Goal: Task Accomplishment & Management: Manage account settings

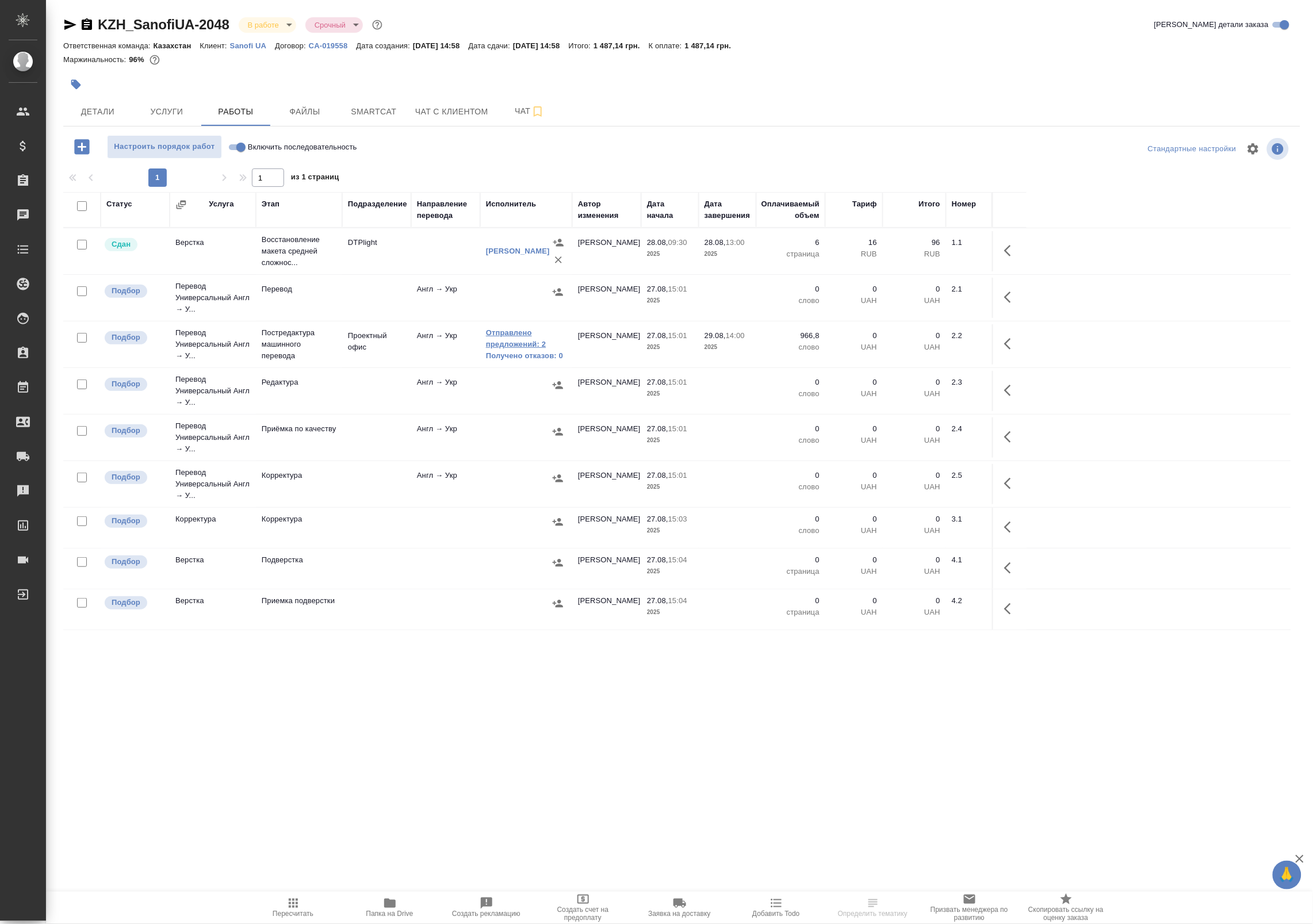
click at [523, 342] on link "Отправлено предложений: 2" at bounding box center [526, 339] width 81 height 23
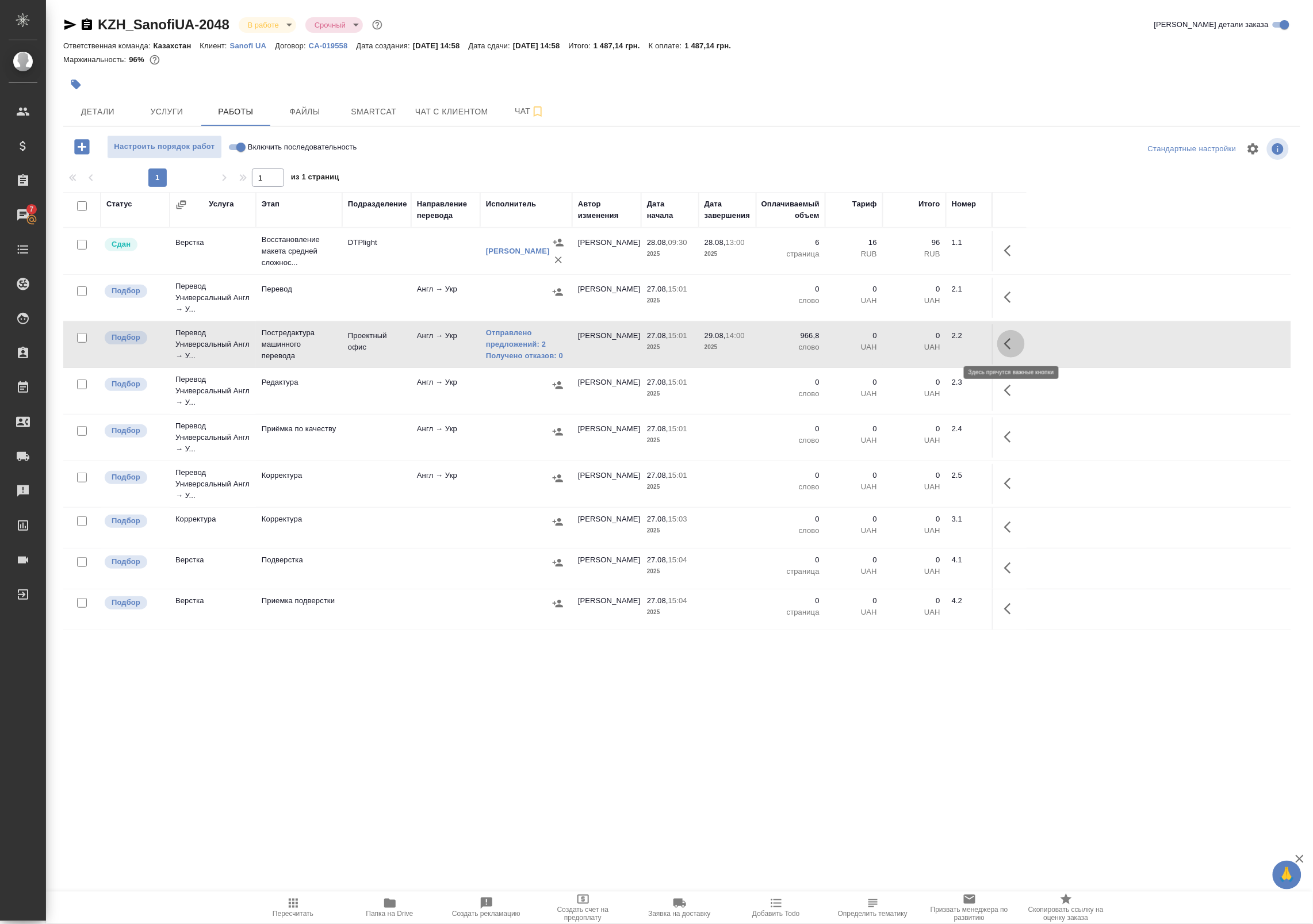
click at [1010, 348] on icon "button" at bounding box center [1010, 344] width 14 height 14
click at [927, 343] on icon "button" at bounding box center [927, 344] width 10 height 10
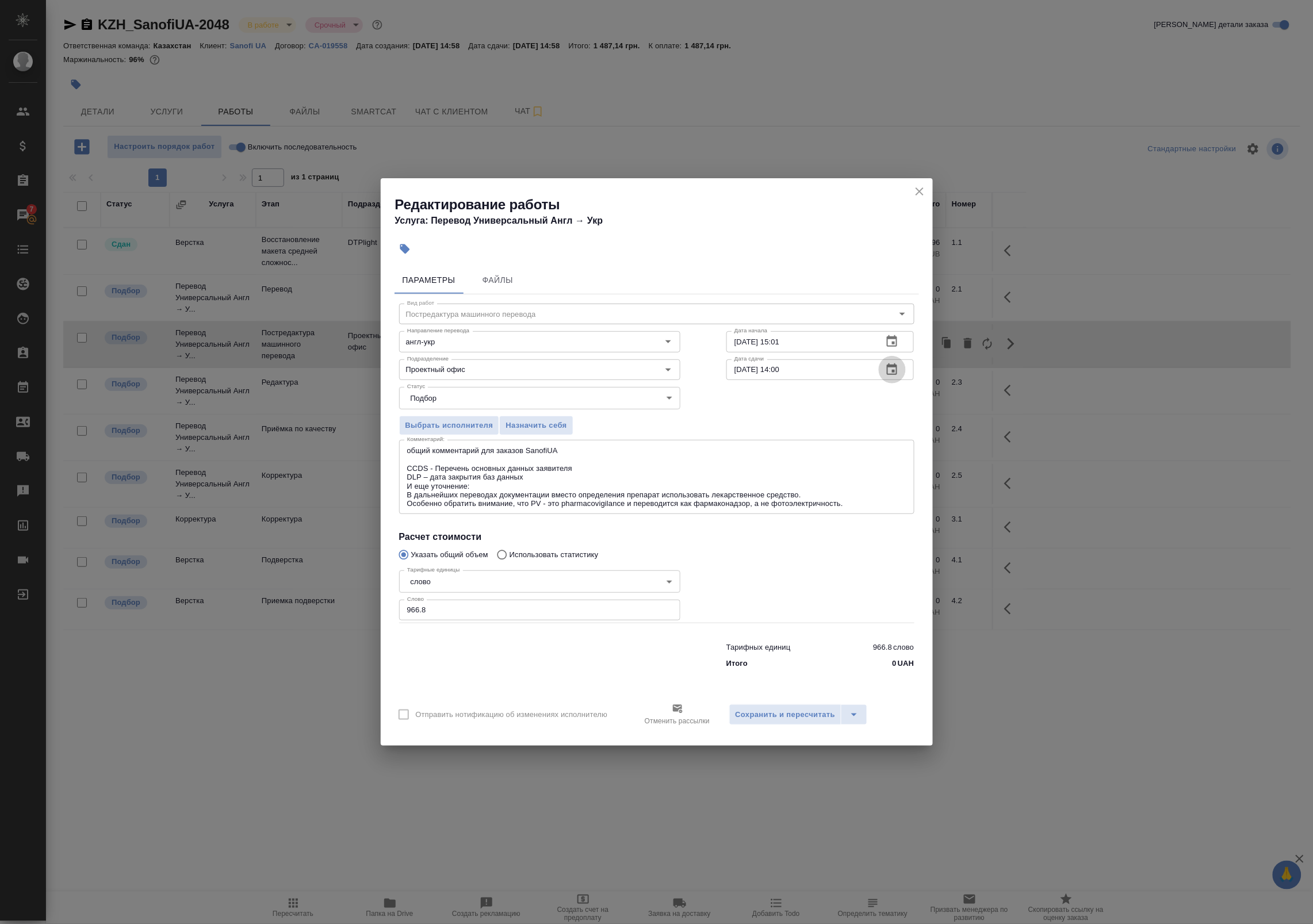
click at [893, 373] on icon "button" at bounding box center [892, 369] width 14 height 14
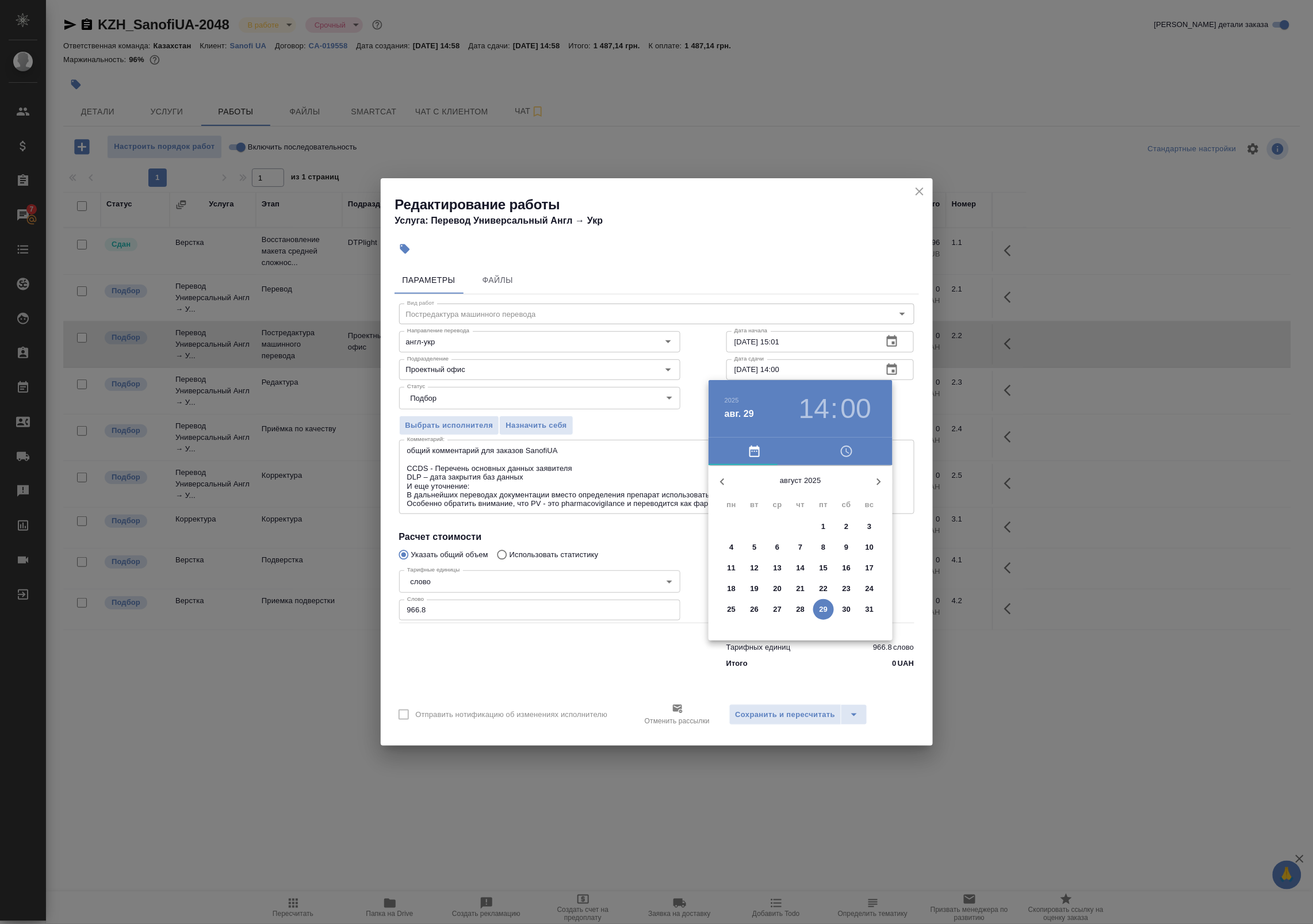
click at [818, 406] on h3 "14" at bounding box center [814, 409] width 31 height 32
click at [821, 519] on div at bounding box center [801, 555] width 150 height 150
click at [745, 526] on div at bounding box center [801, 555] width 150 height 150
click at [744, 523] on div at bounding box center [801, 555] width 150 height 150
type input "29.08.2025 13:50"
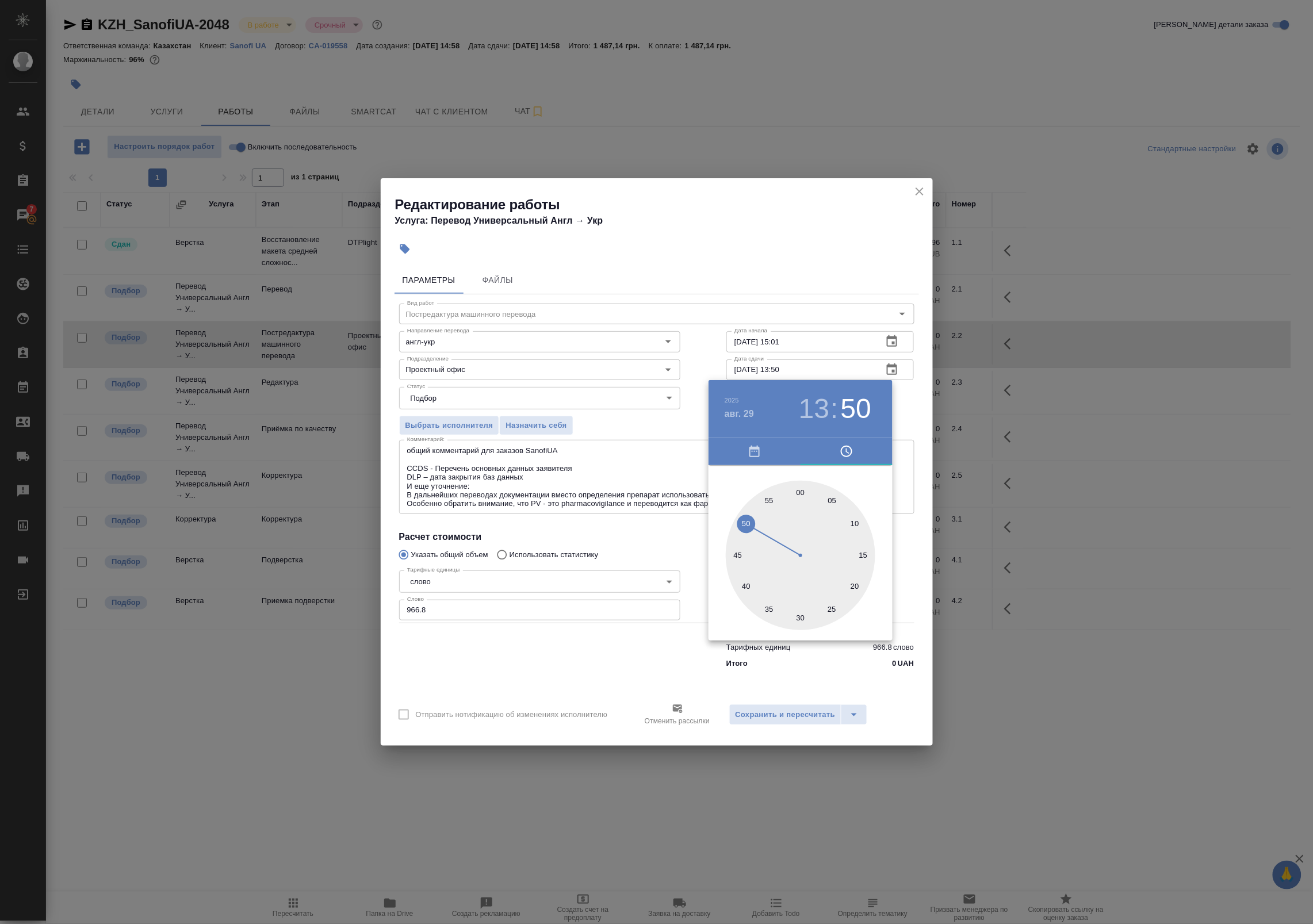
click at [914, 408] on div at bounding box center [656, 462] width 1313 height 924
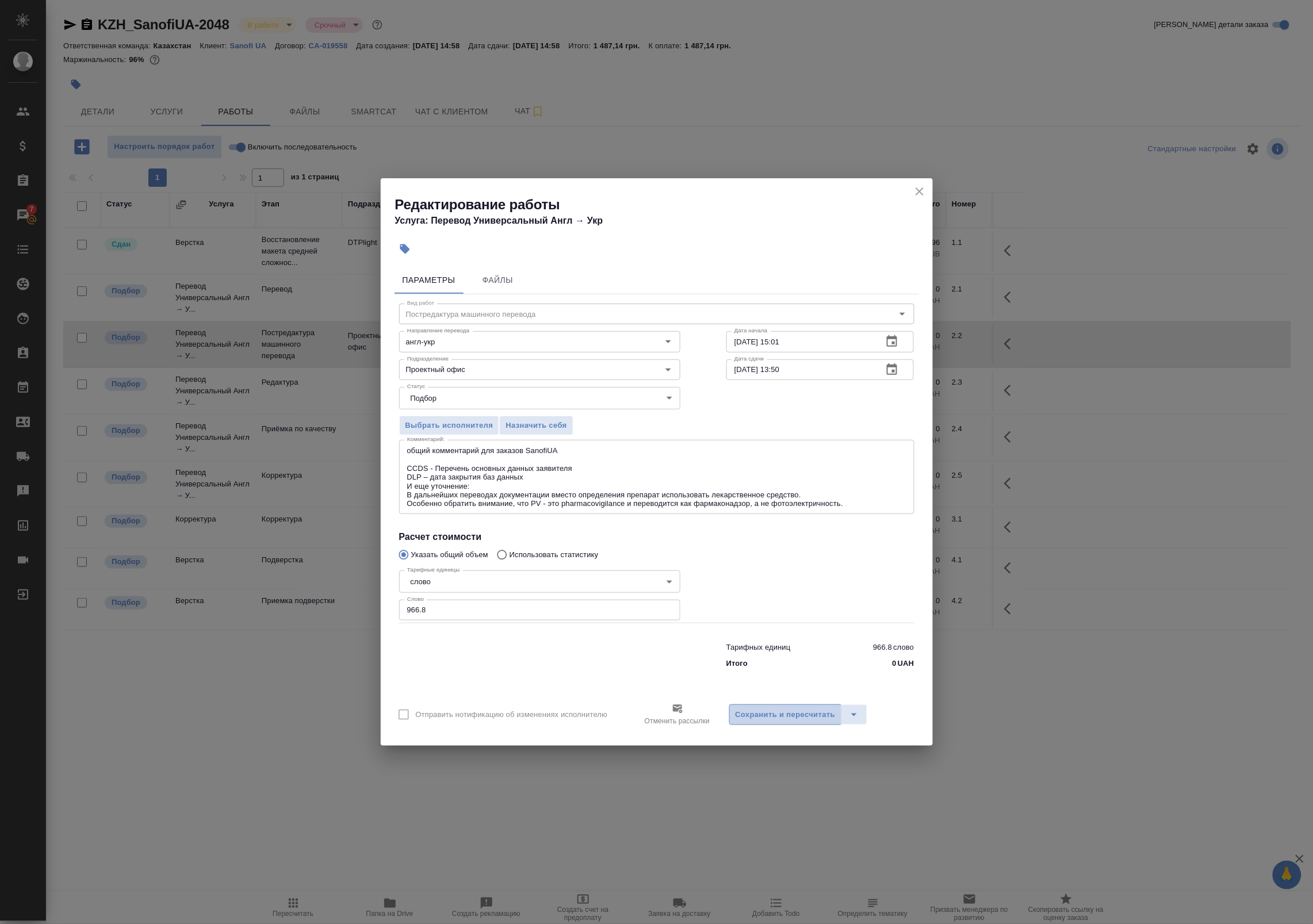
click at [761, 716] on span "Сохранить и пересчитать" at bounding box center [786, 715] width 100 height 13
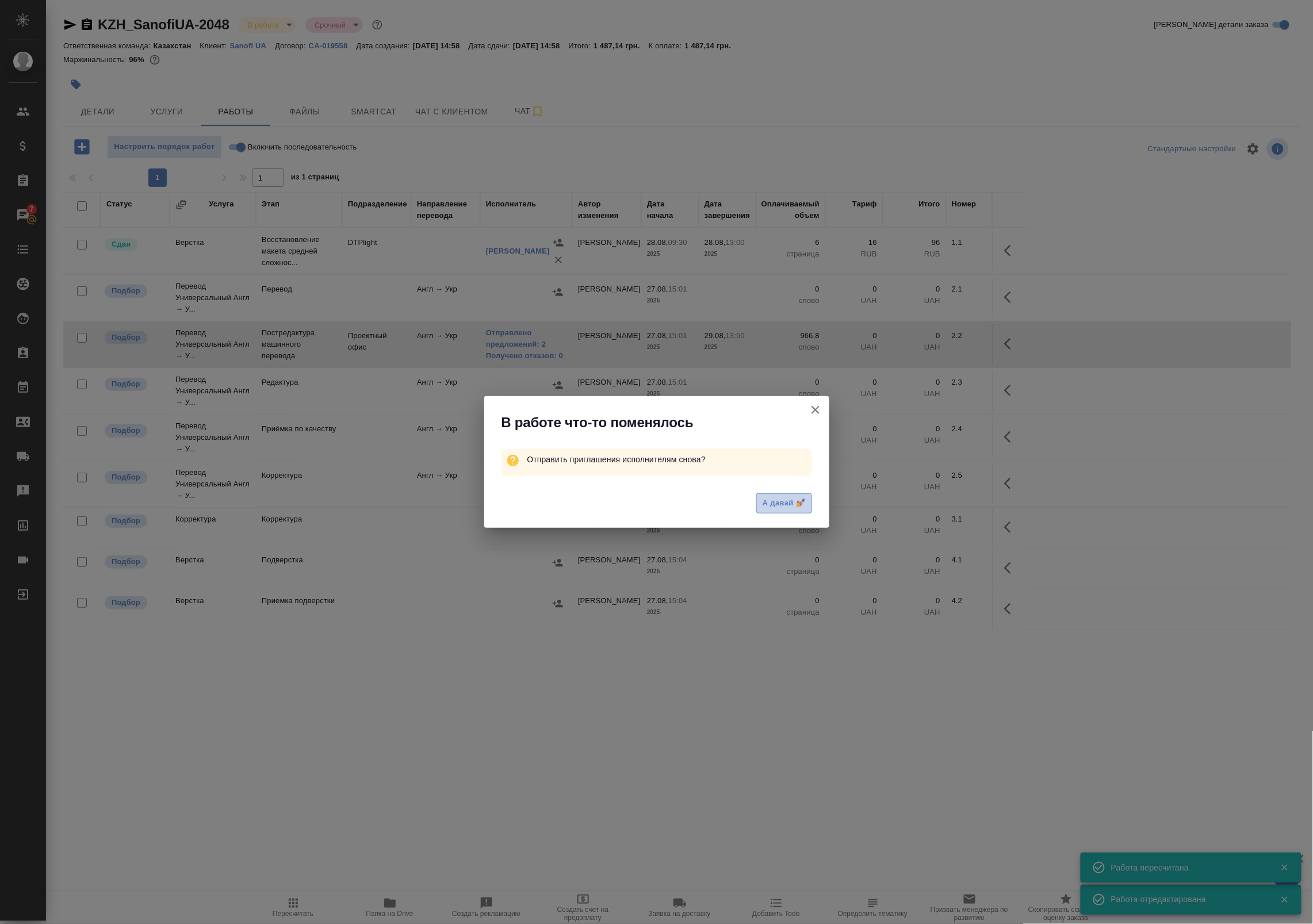
click at [787, 503] on span "А давай 💅" at bounding box center [783, 503] width 43 height 13
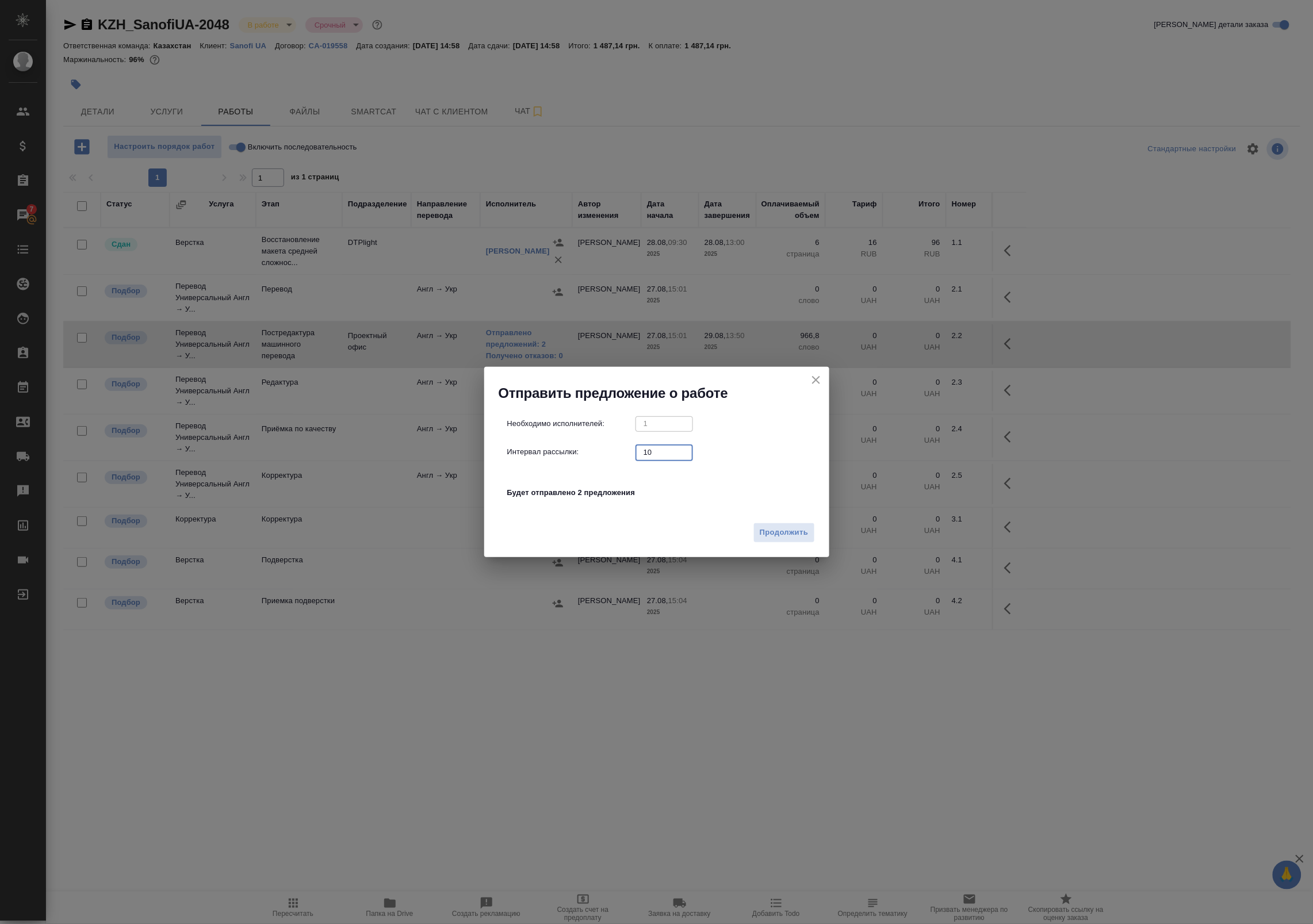
drag, startPoint x: 663, startPoint y: 458, endPoint x: 573, endPoint y: 466, distance: 90.4
click at [573, 466] on div "Необходимо исполнителей: 1 ​ Интервал рассылки: 10 ​ Будет отправлено 2 предлож…" at bounding box center [661, 464] width 308 height 96
type input "0"
click at [793, 530] on span "Продолжить" at bounding box center [784, 533] width 48 height 13
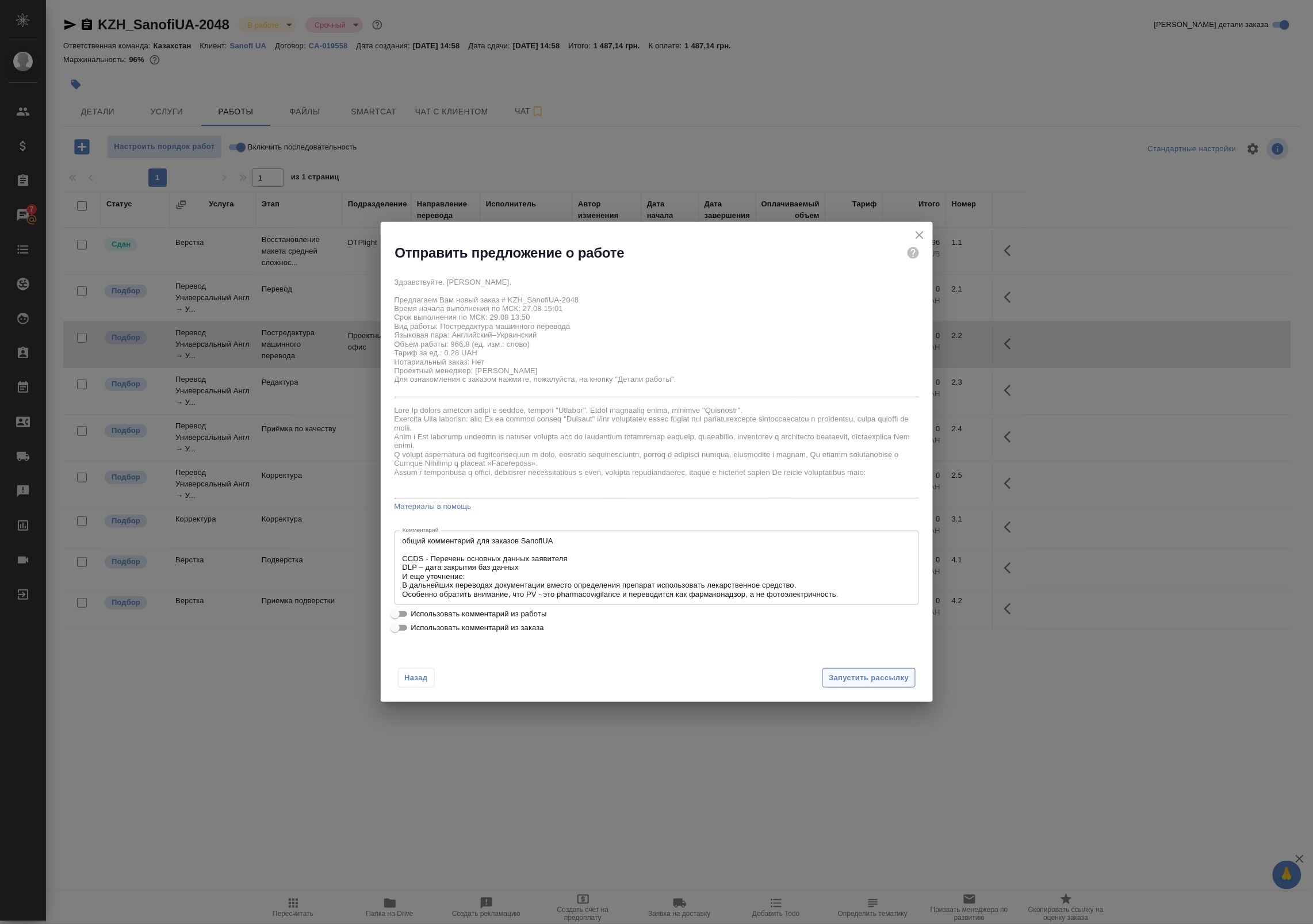
click at [851, 674] on span "Запустить рассылку" at bounding box center [869, 678] width 80 height 13
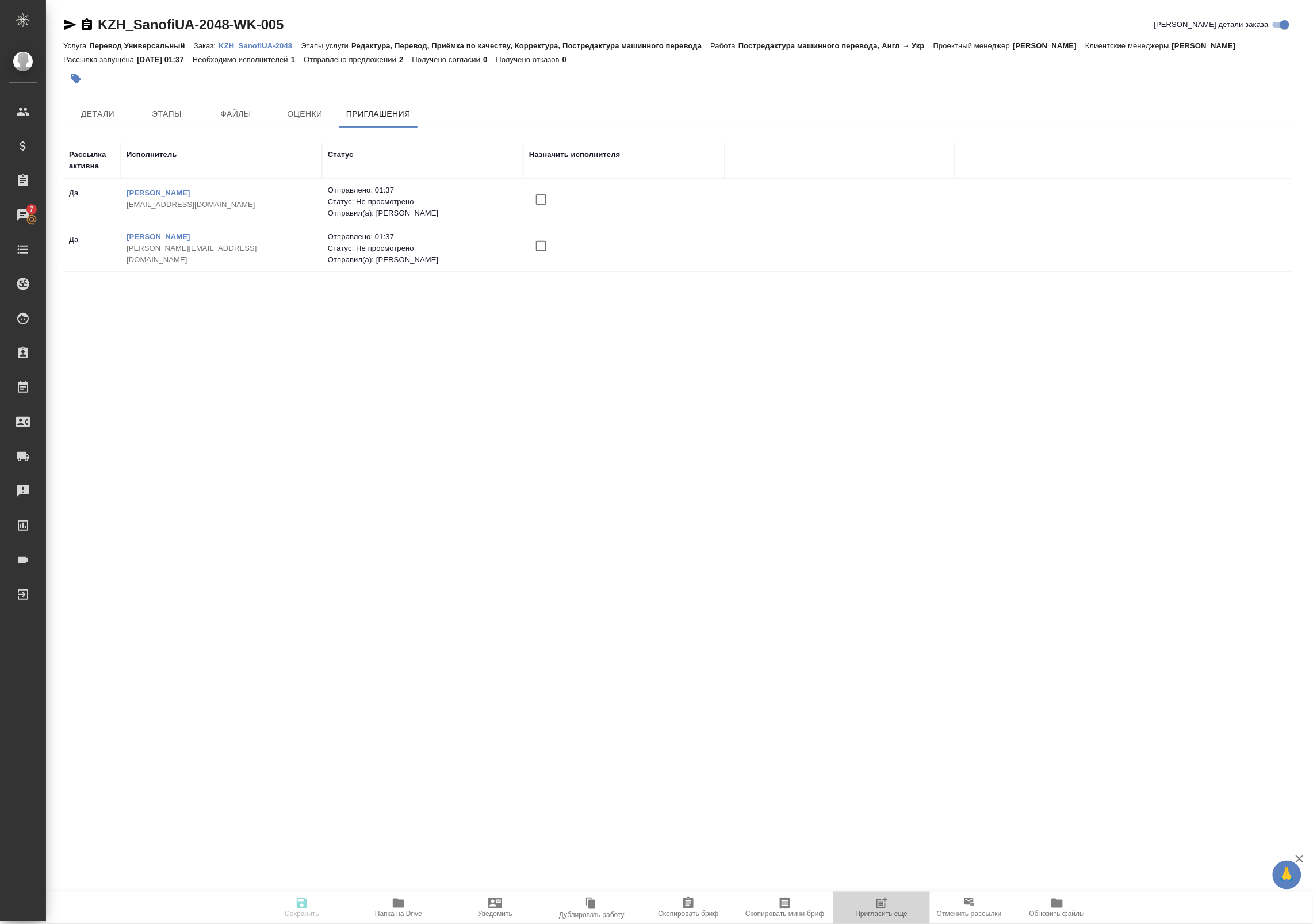
click at [879, 905] on icon "button" at bounding box center [883, 901] width 9 height 9
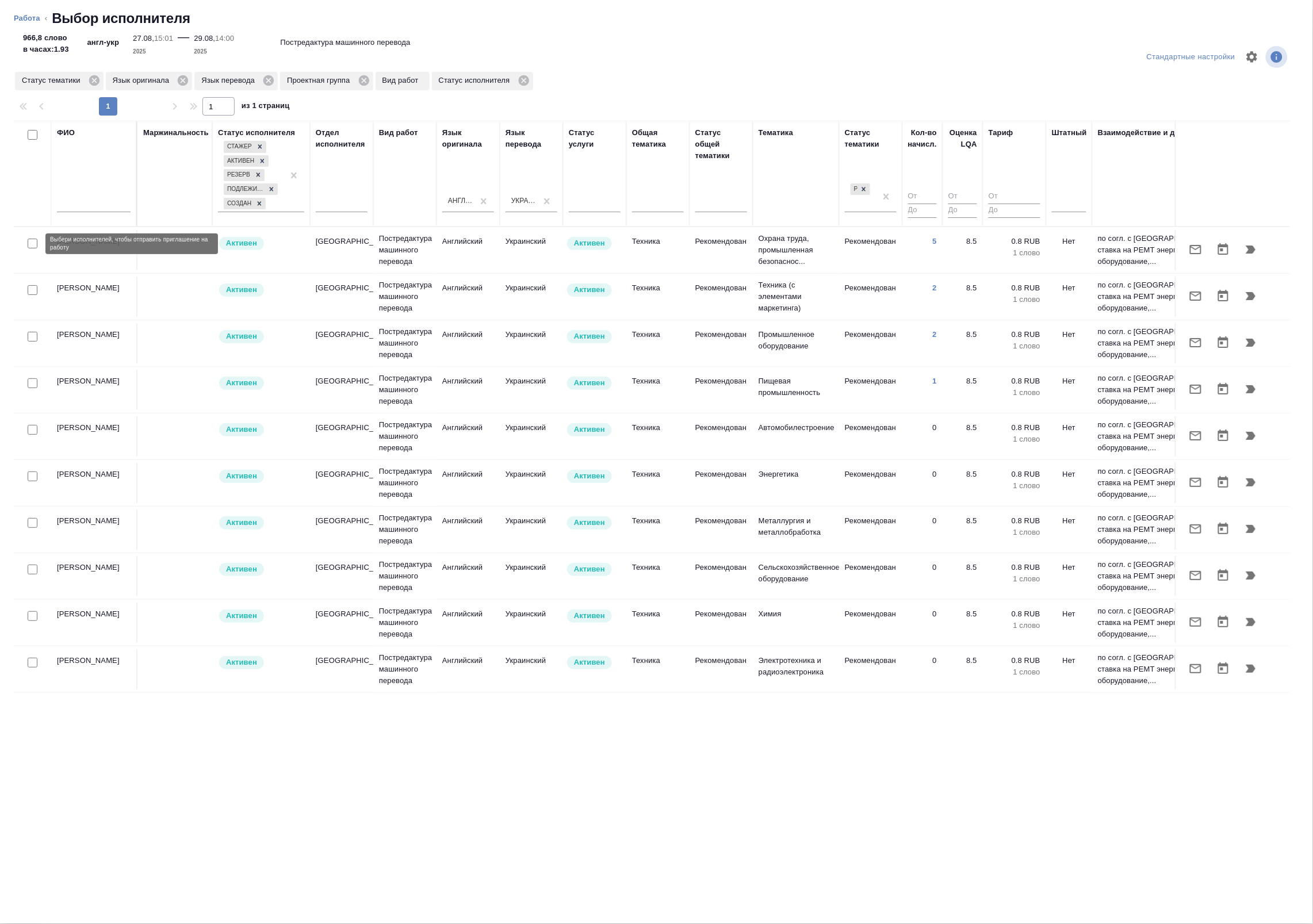
click at [29, 245] on input "checkbox" at bounding box center [32, 244] width 10 height 10
checkbox input "true"
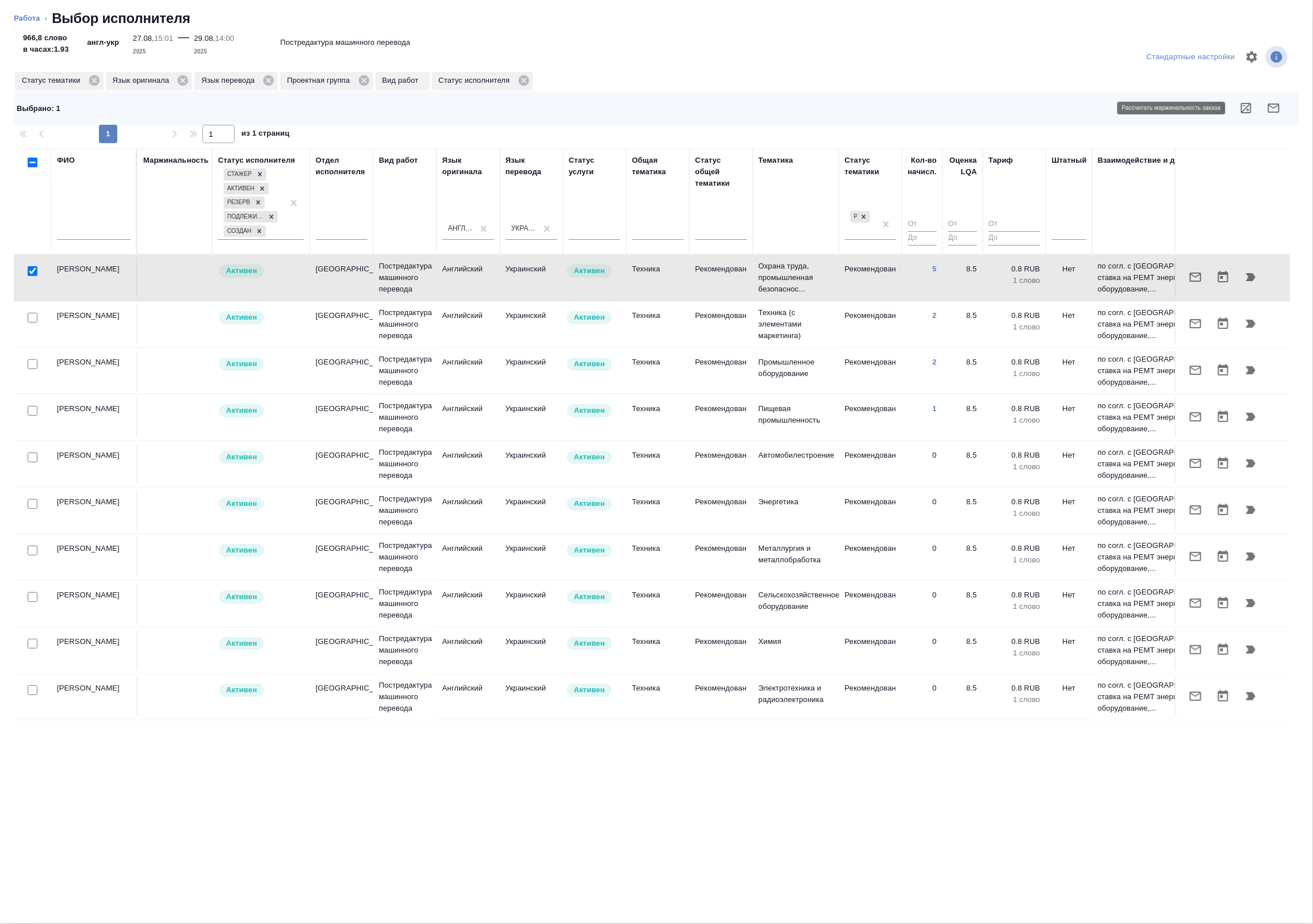
click at [1252, 105] on icon "button" at bounding box center [1246, 108] width 14 height 14
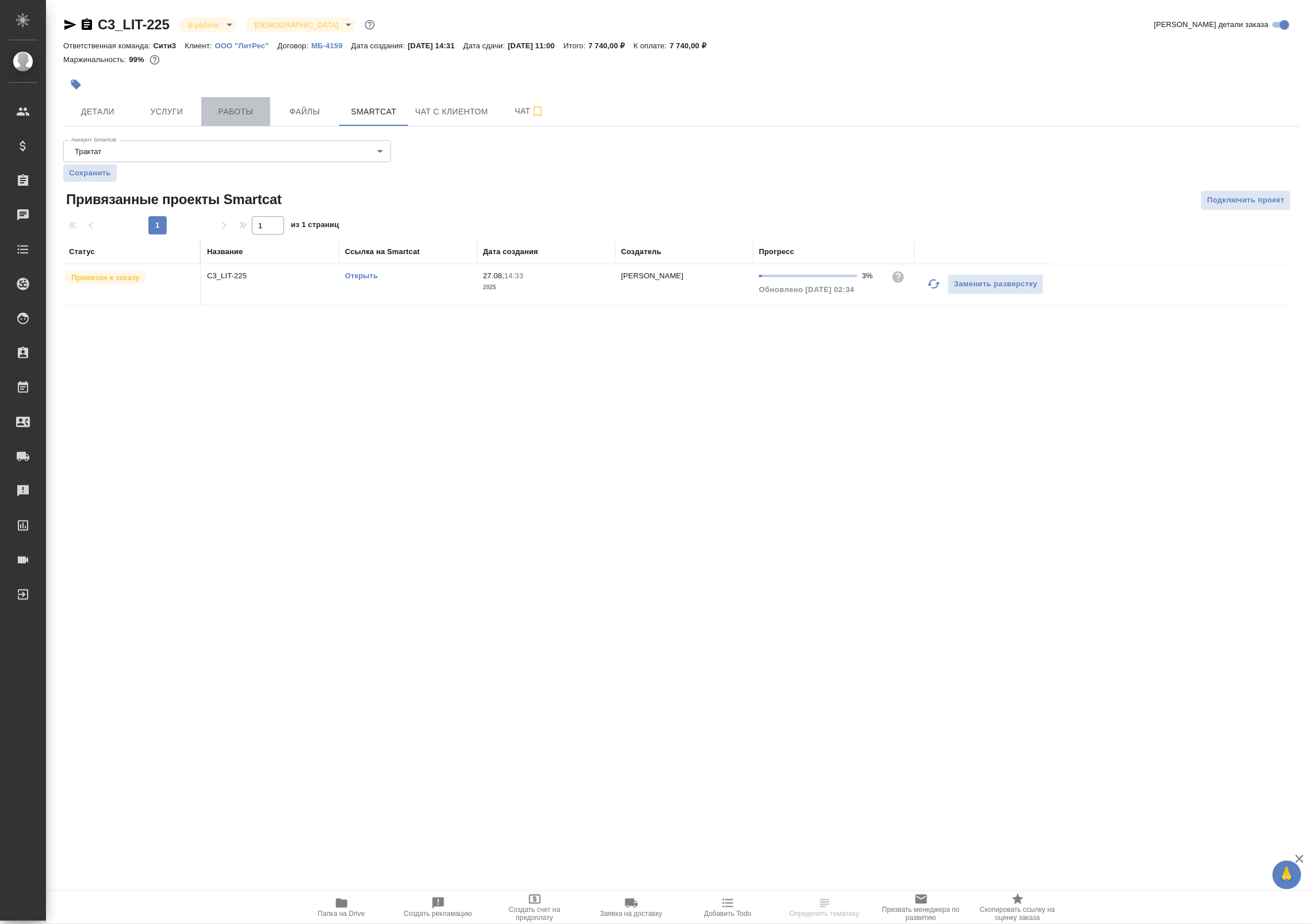
click at [246, 105] on span "Работы" at bounding box center [236, 112] width 56 height 14
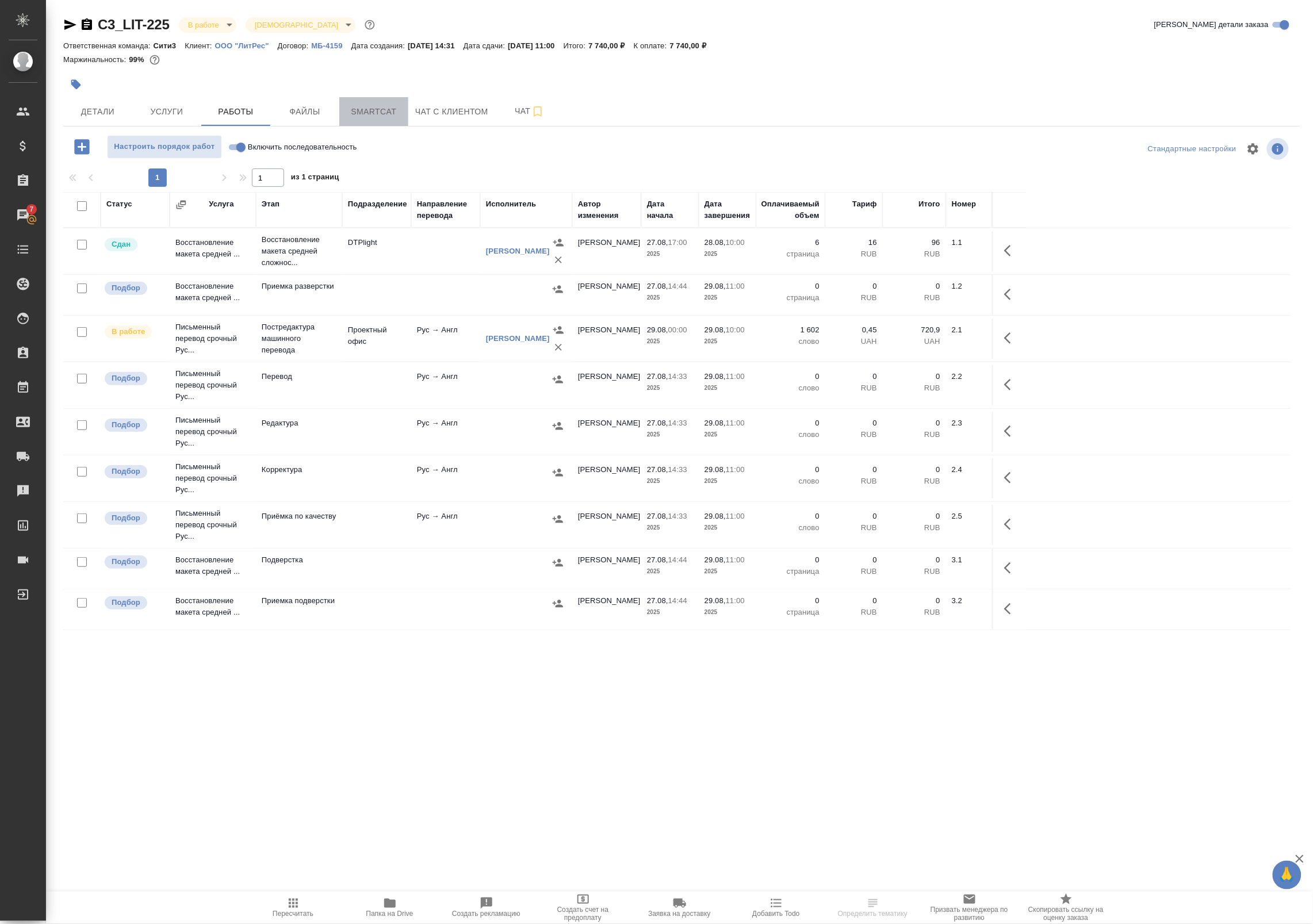
click at [380, 109] on span "Smartcat" at bounding box center [374, 112] width 56 height 14
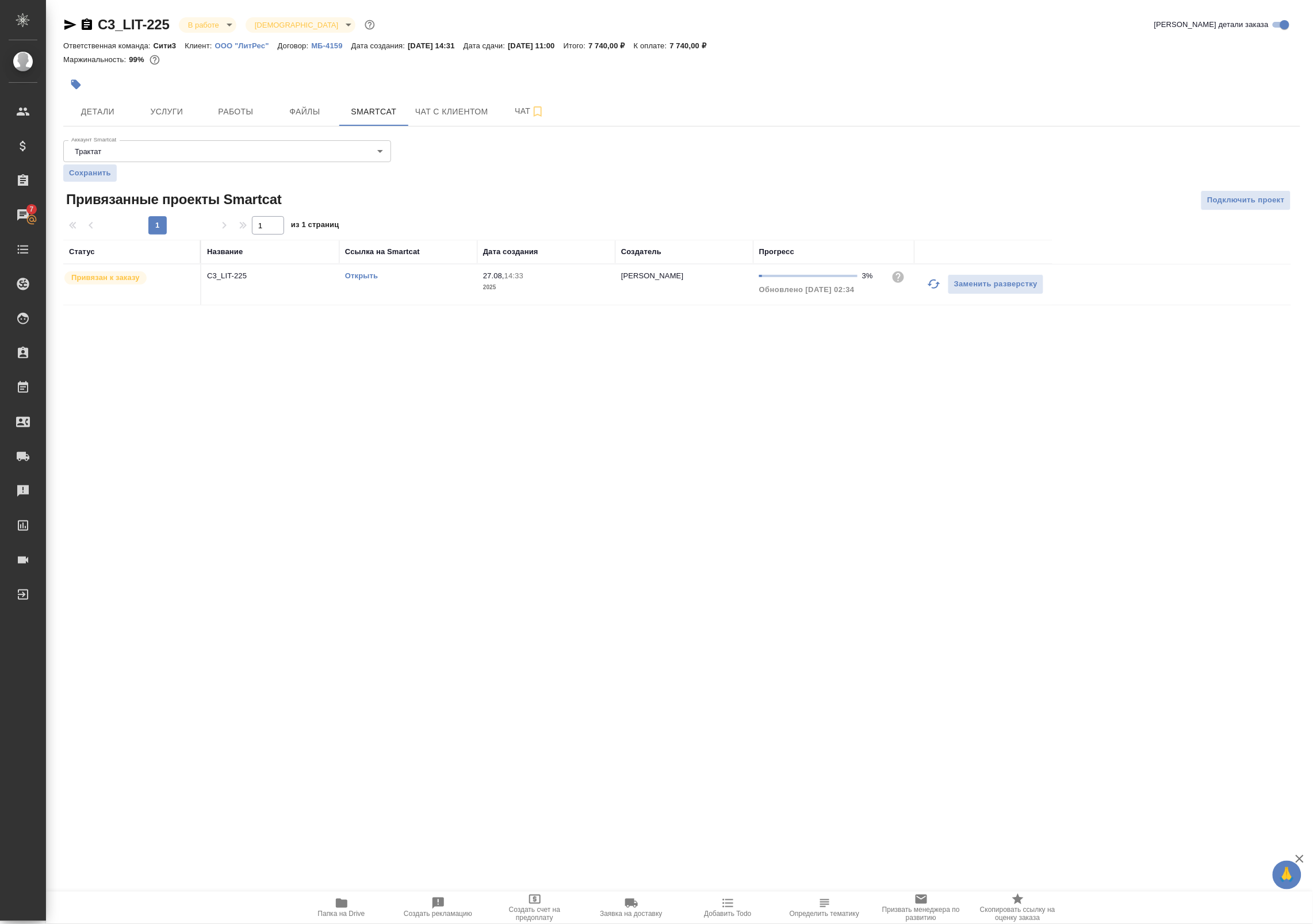
click at [360, 272] on link "Открыть" at bounding box center [361, 275] width 33 height 9
click at [109, 116] on span "Детали" at bounding box center [97, 112] width 56 height 14
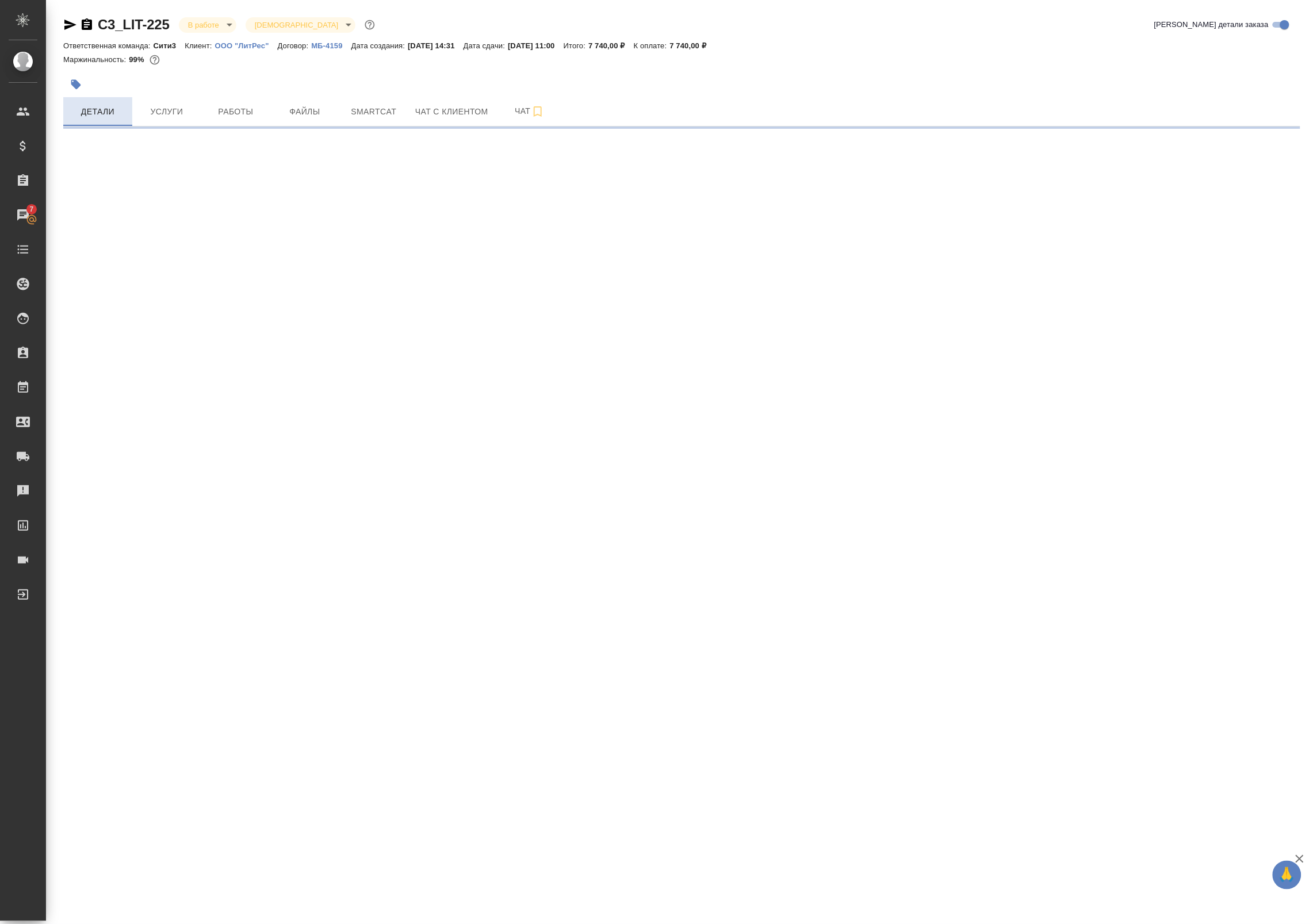
select select "RU"
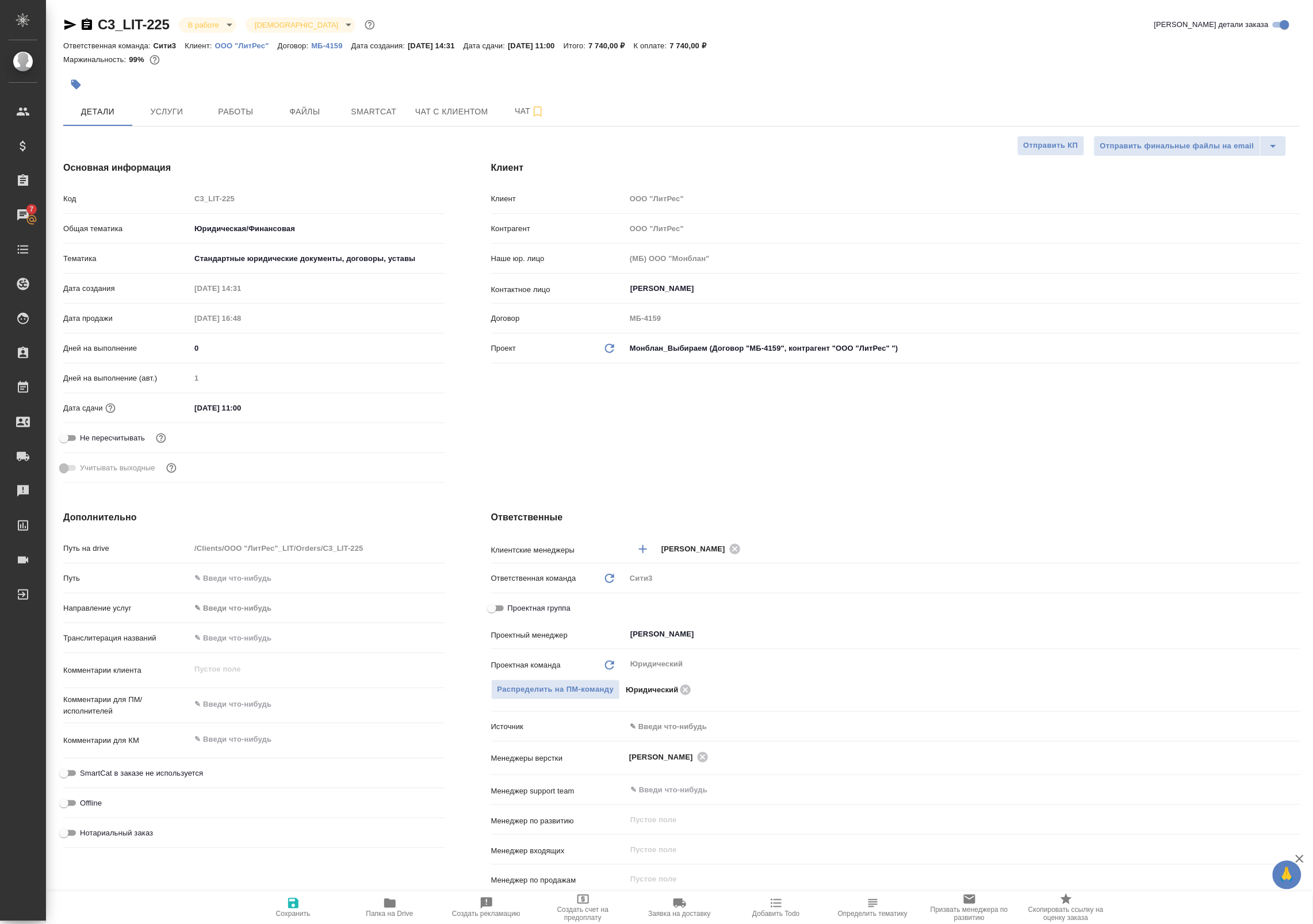
type textarea "x"
click at [390, 905] on icon "button" at bounding box center [390, 903] width 11 height 9
type textarea "x"
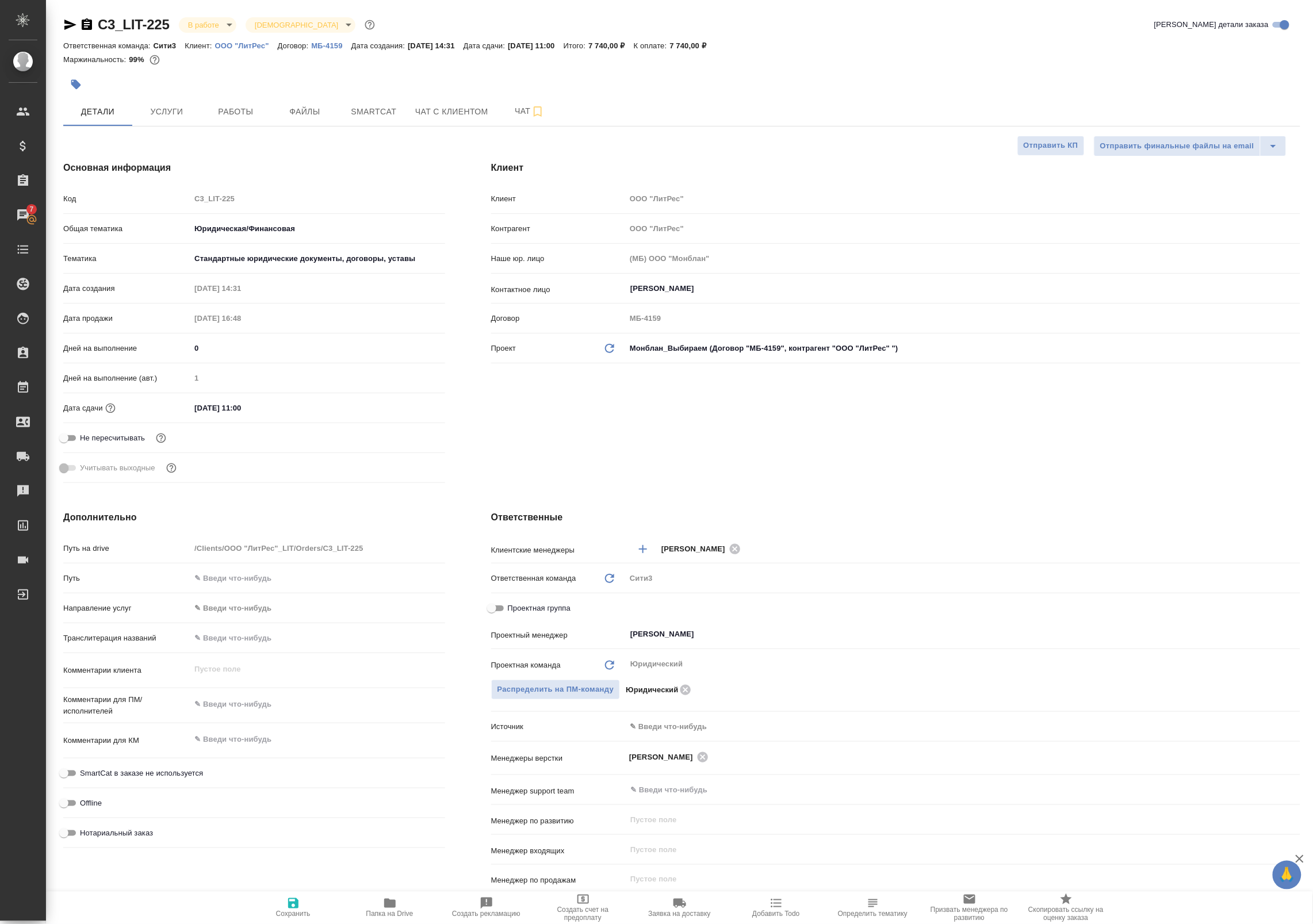
type textarea "x"
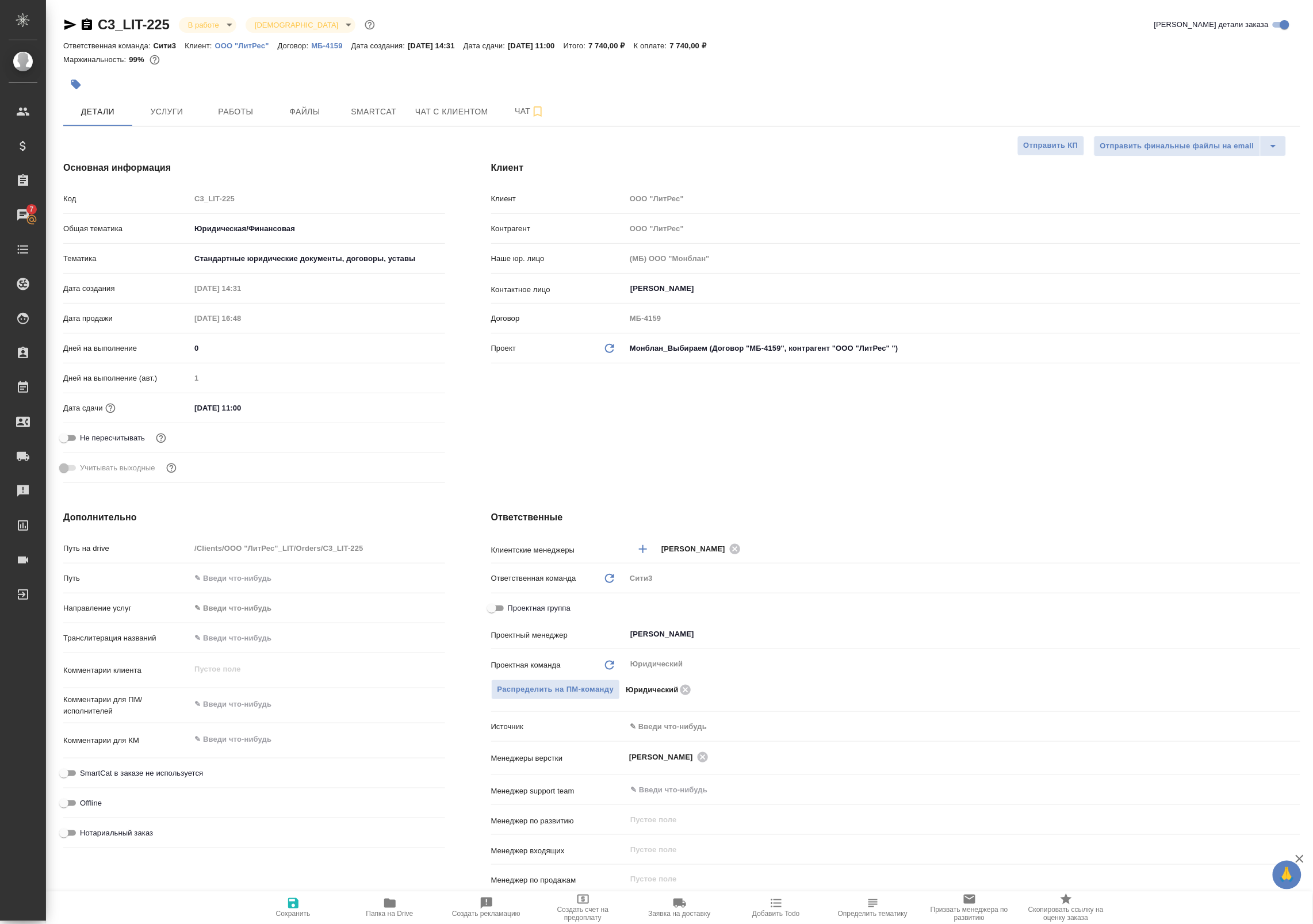
type textarea "x"
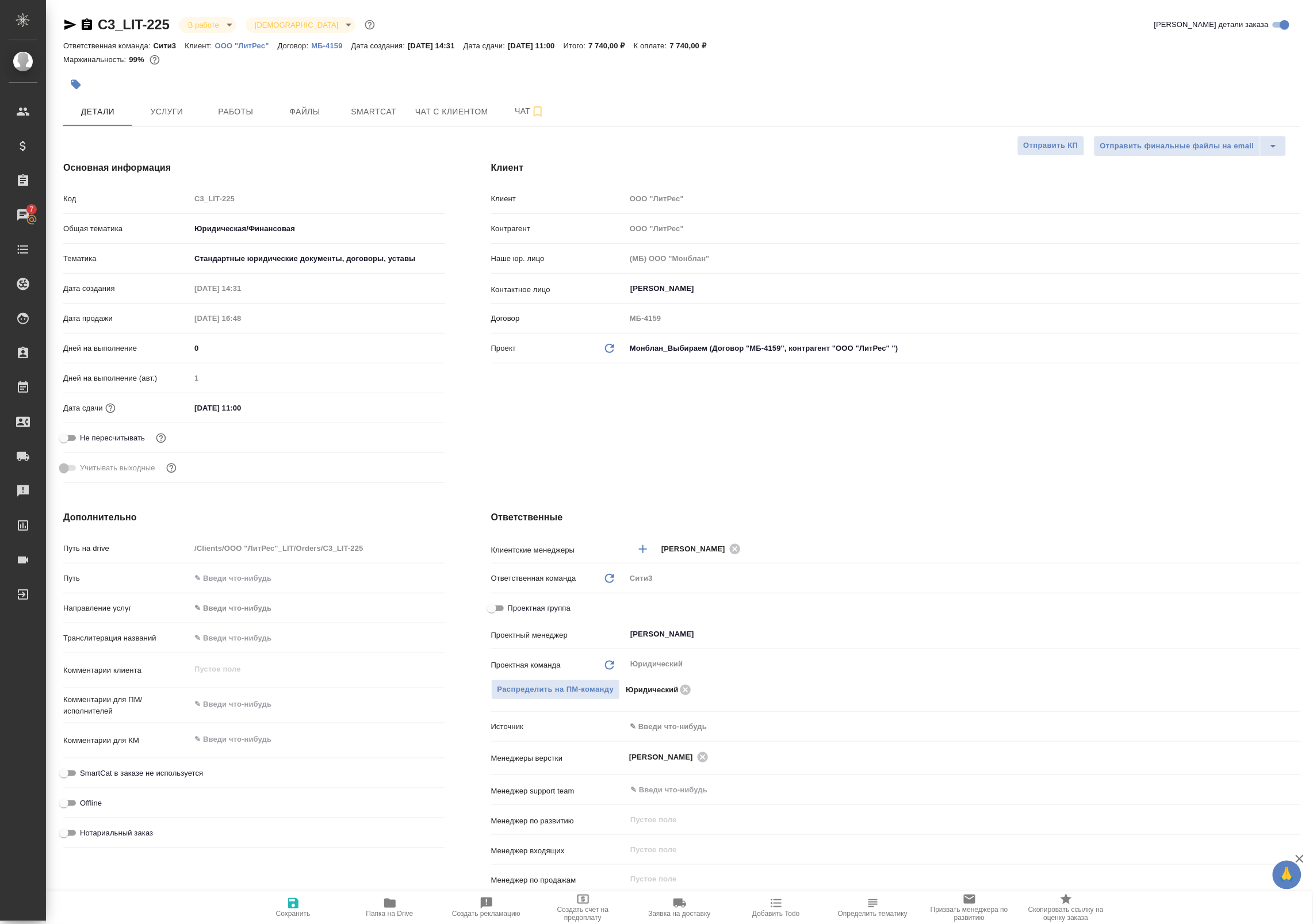
type textarea "x"
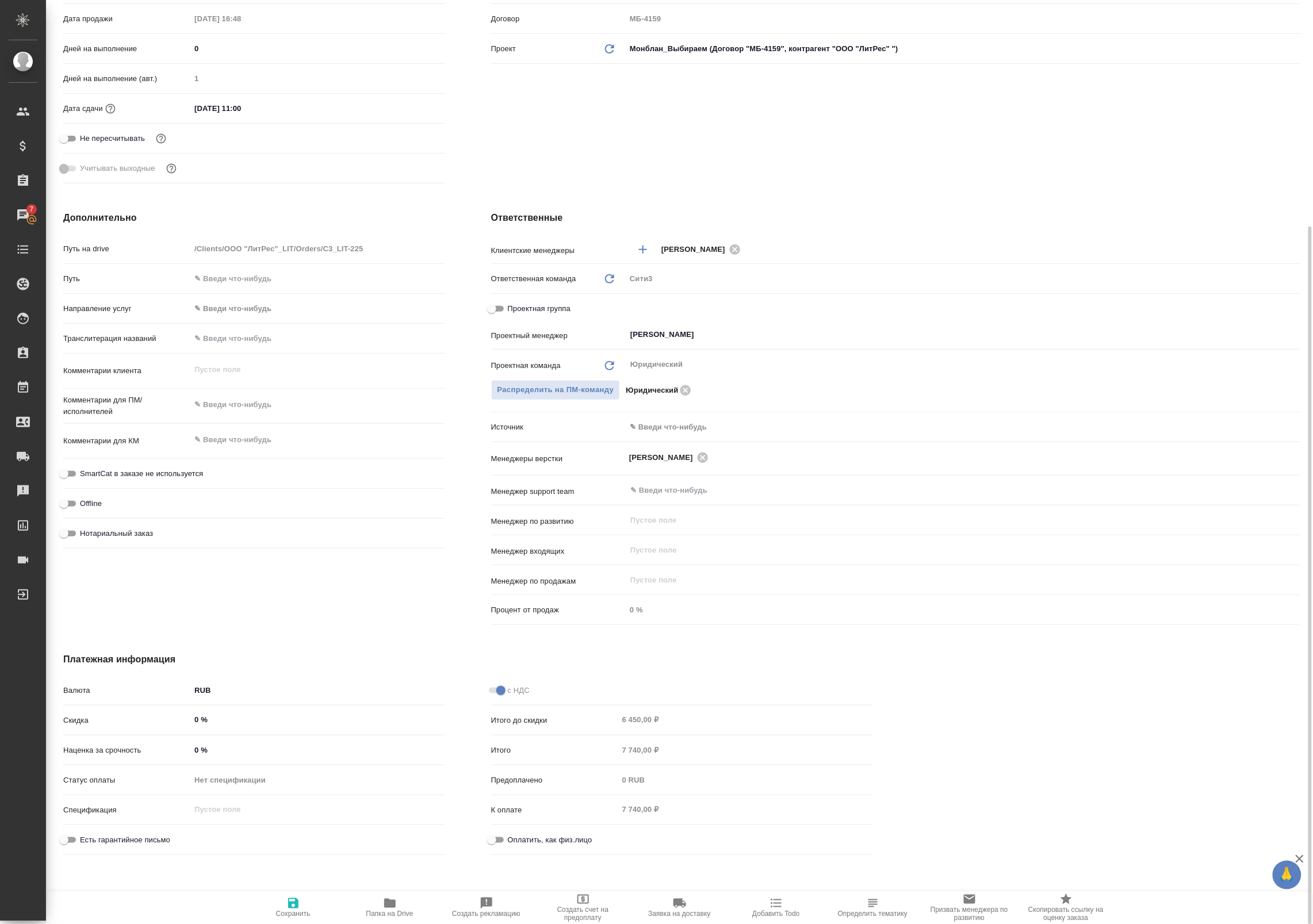
scroll to position [320, 0]
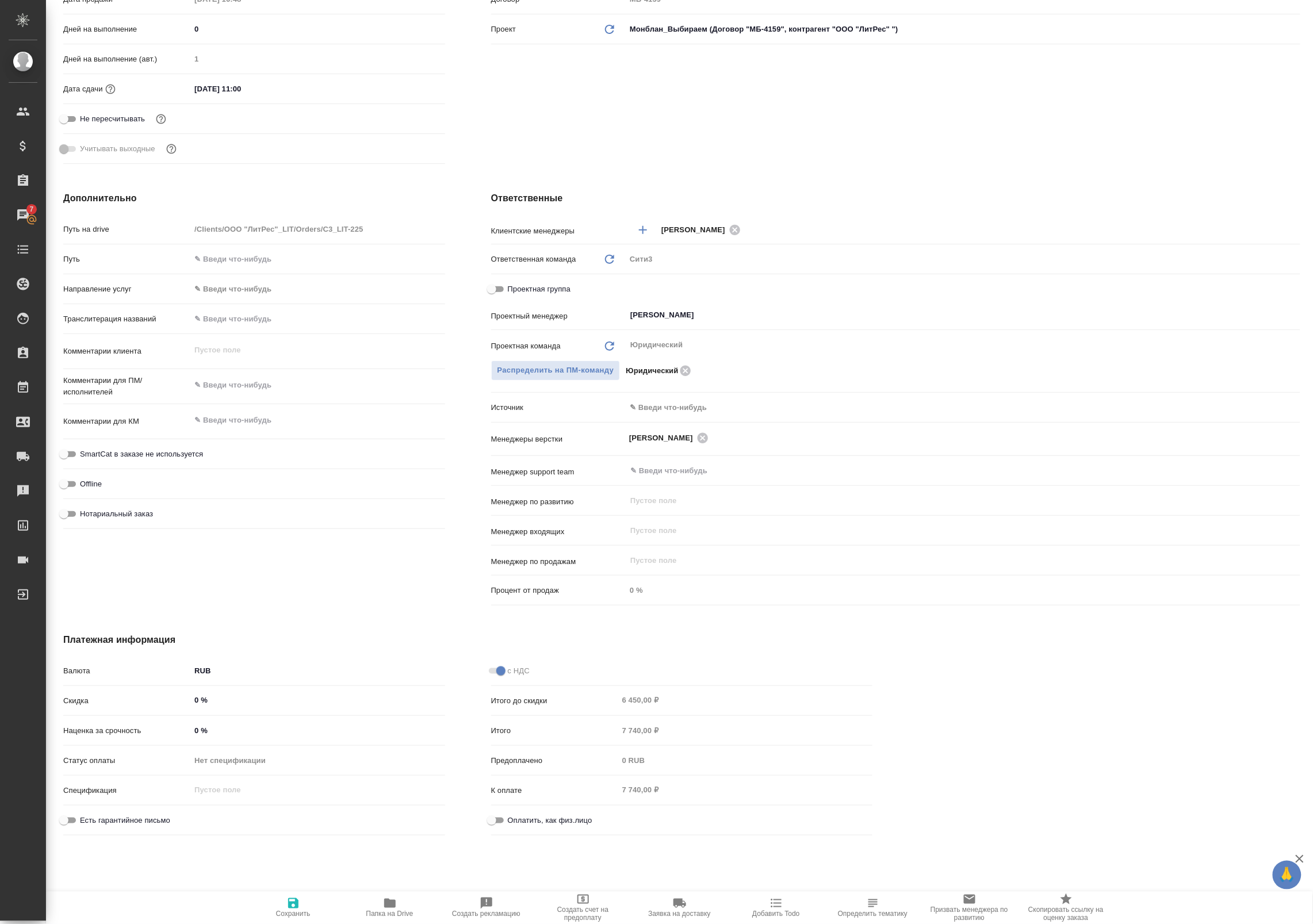
type textarea "x"
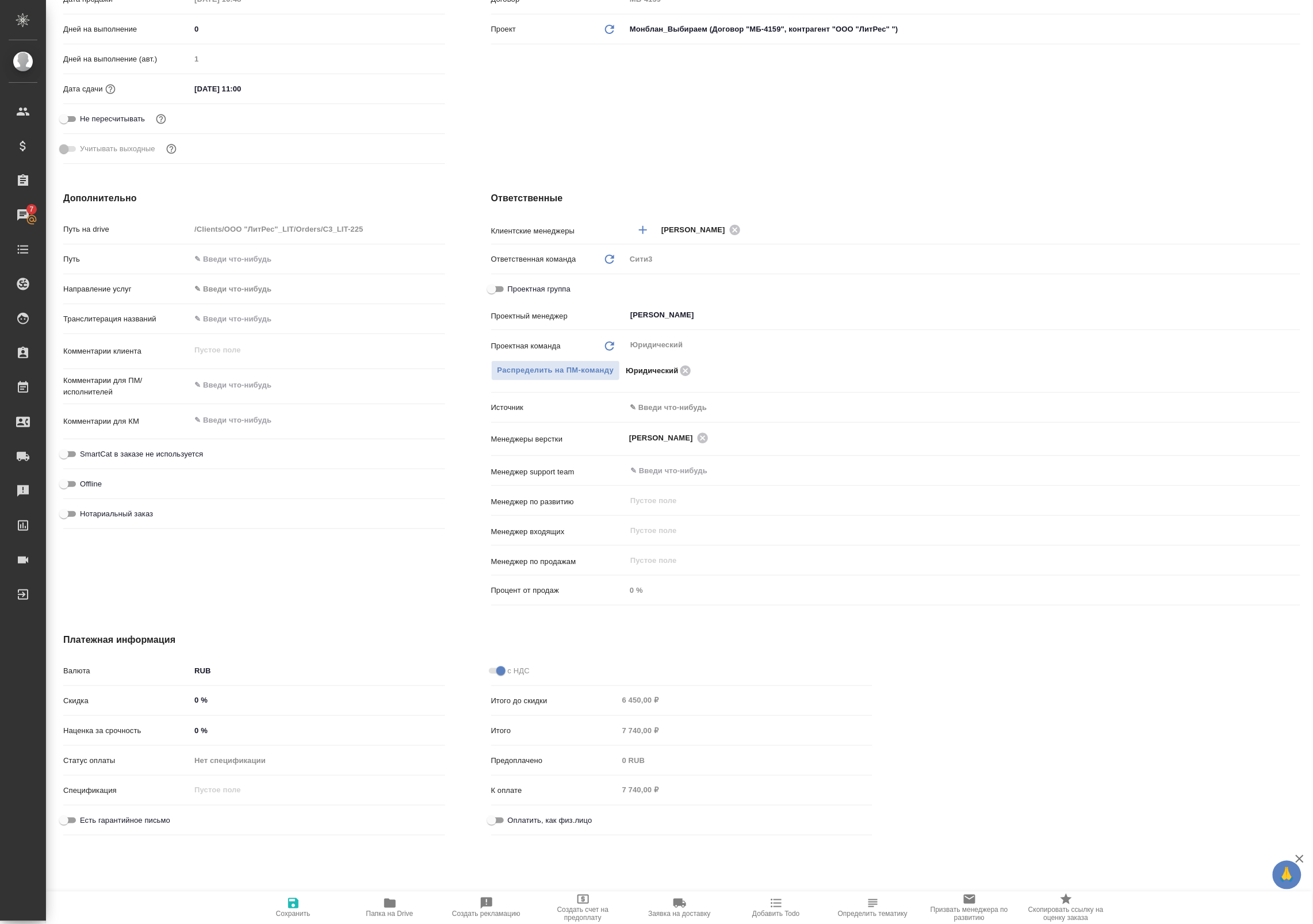
type textarea "x"
click at [384, 916] on span "Папка на Drive" at bounding box center [390, 914] width 47 height 8
type textarea "x"
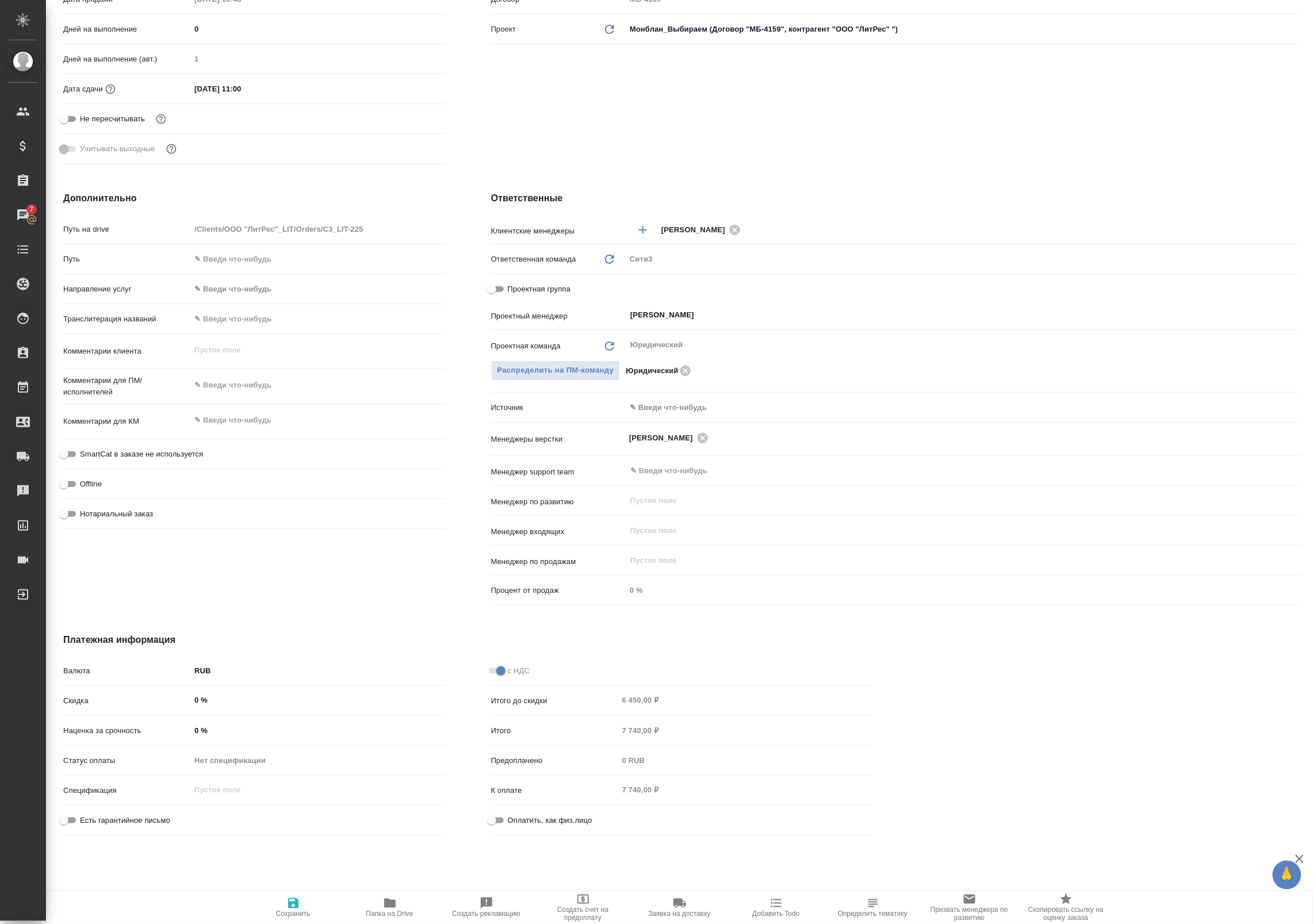
type textarea "x"
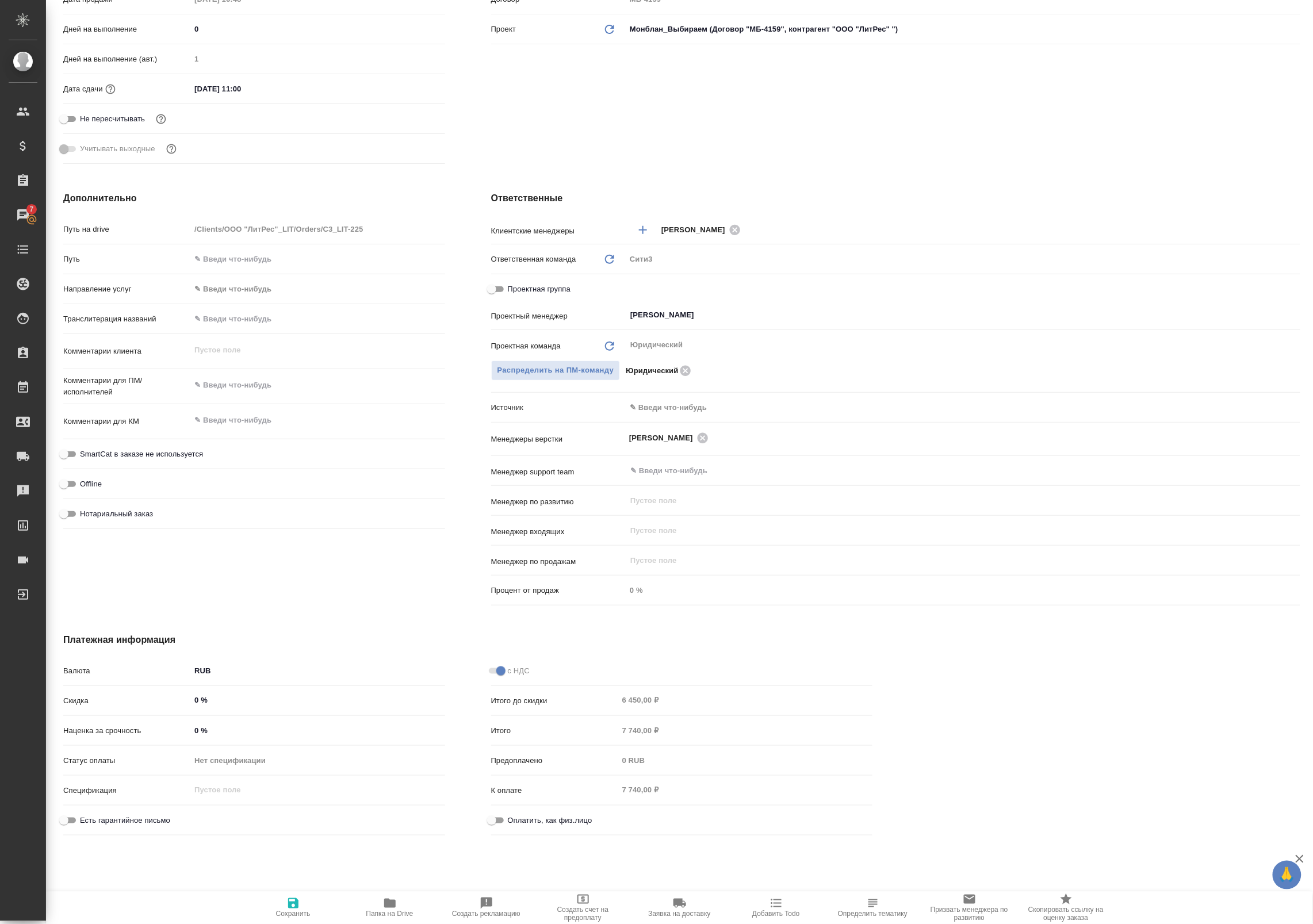
type textarea "x"
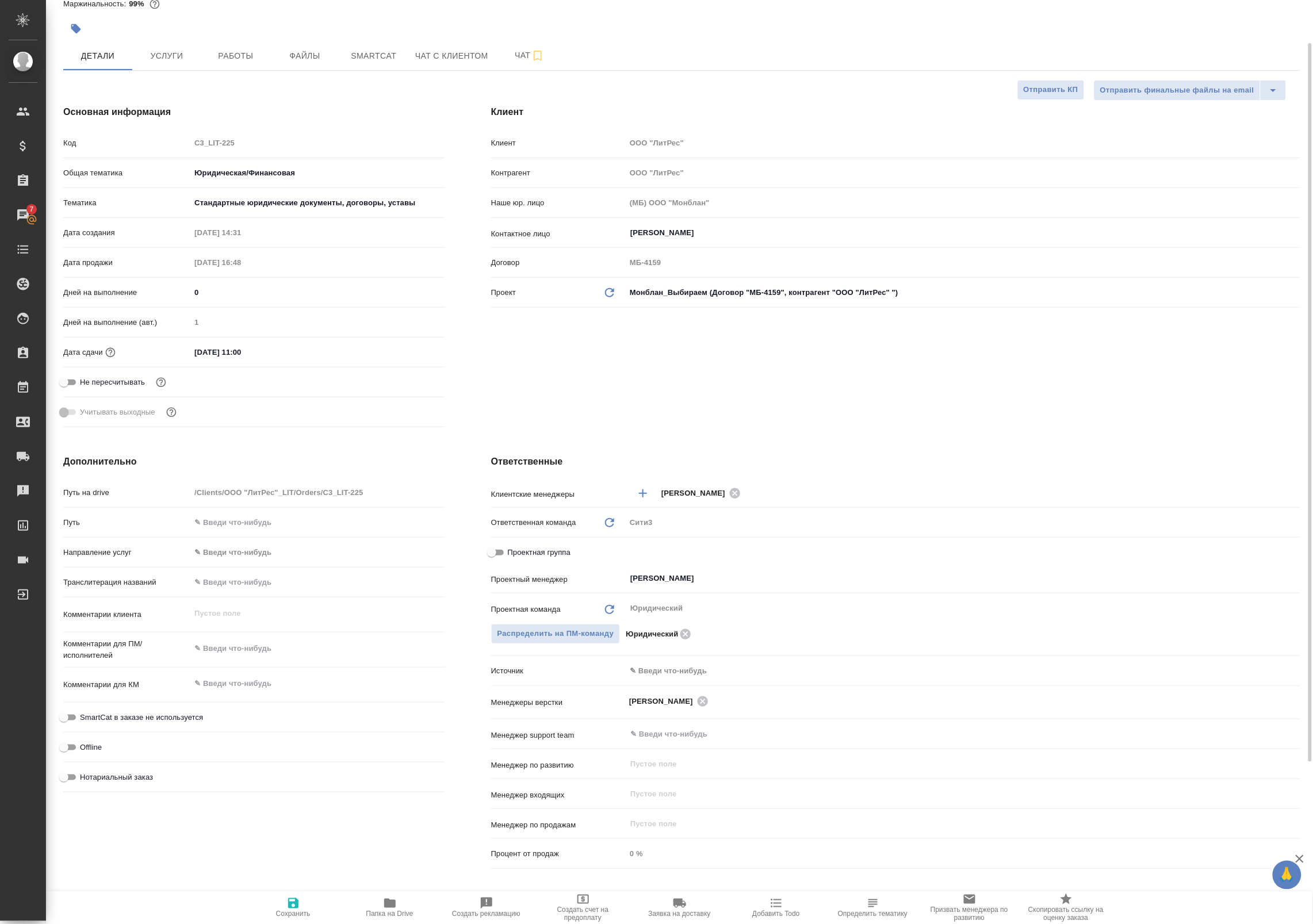
scroll to position [0, 0]
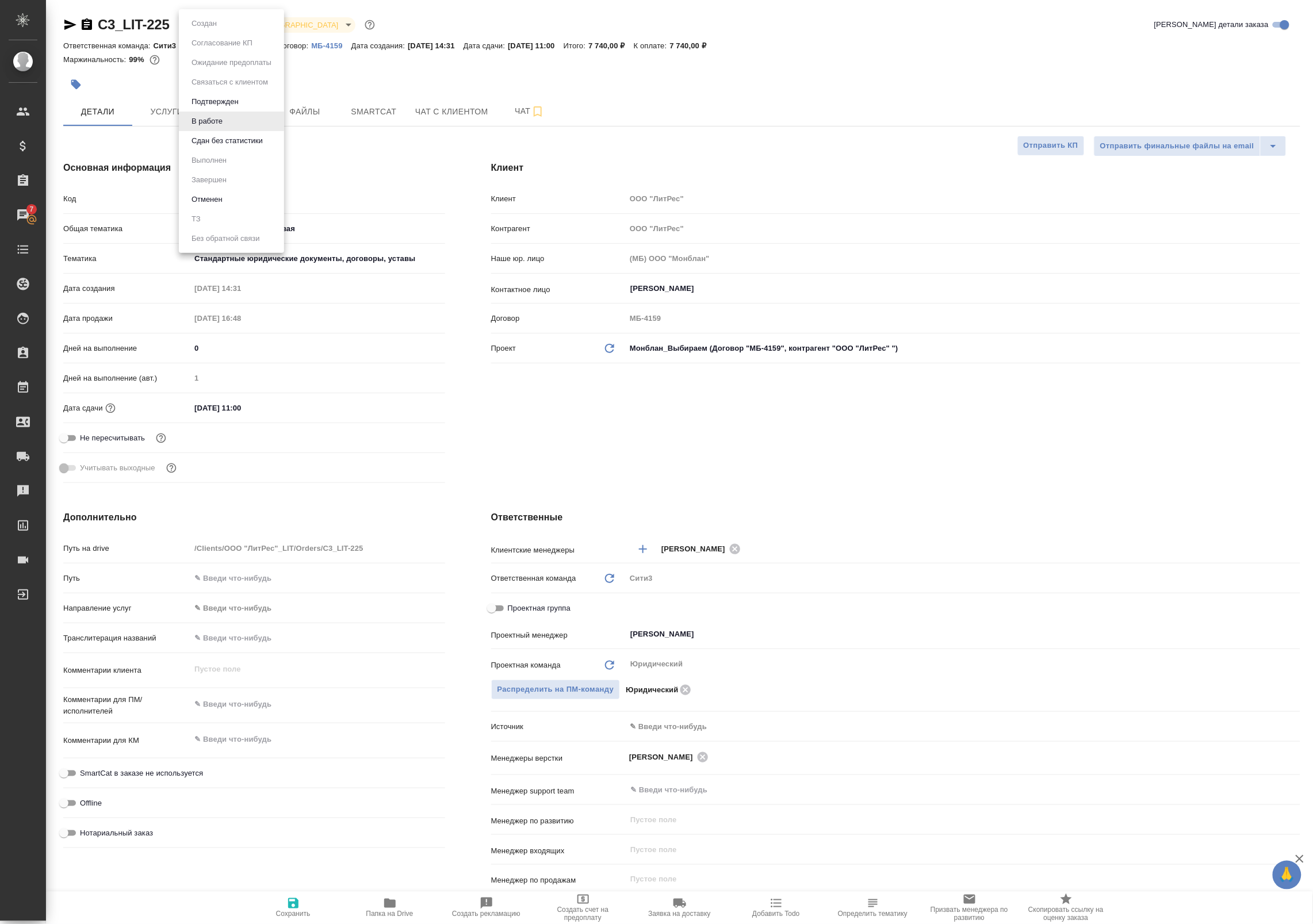
click at [222, 32] on body "🙏 .cls-1 fill:#fff; AWATERA Badanyan Artak Клиенты Спецификации Заказы 7 Чаты T…" at bounding box center [656, 462] width 1313 height 924
click at [220, 140] on button "Сдан без статистики" at bounding box center [227, 141] width 78 height 13
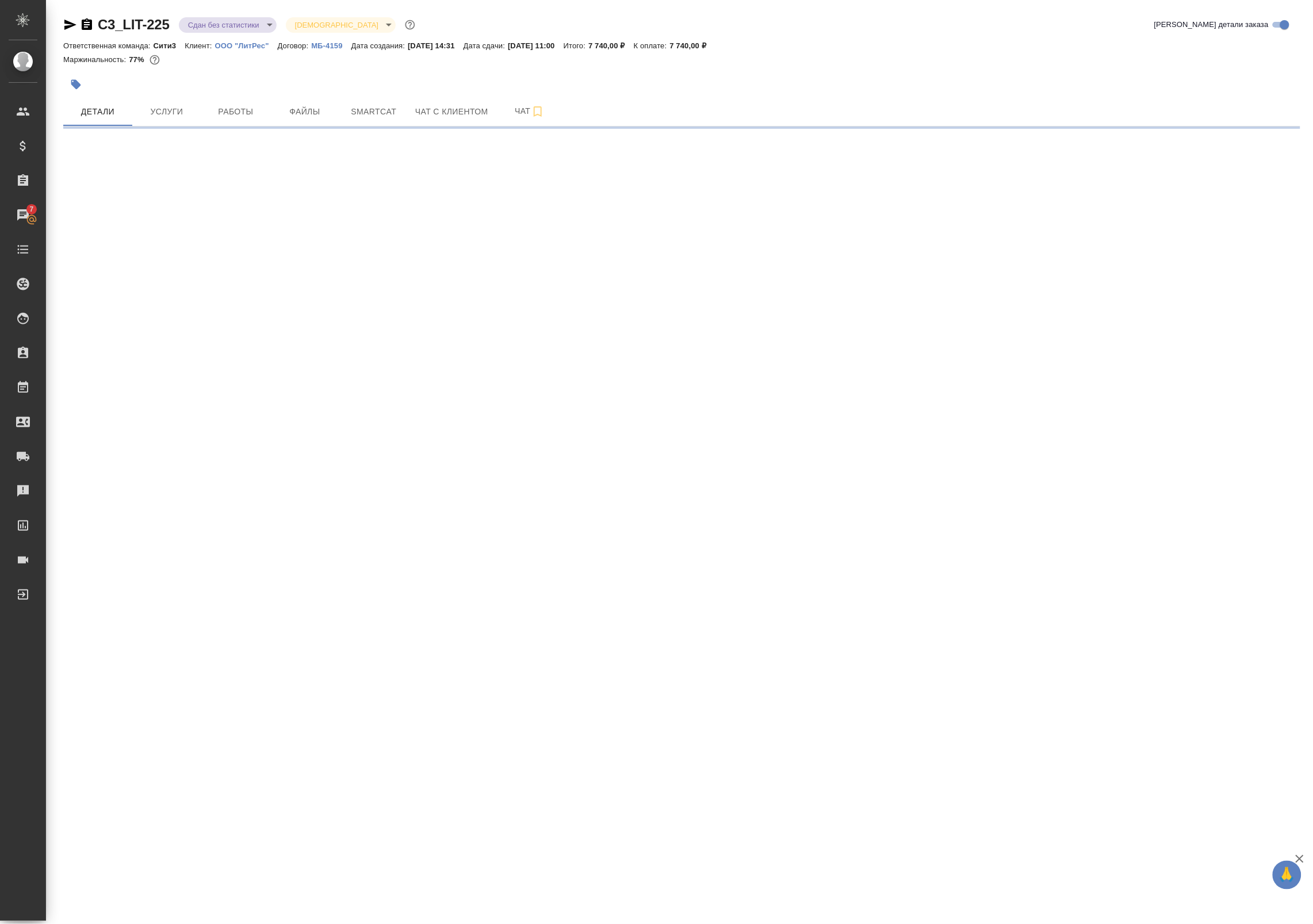
select select "RU"
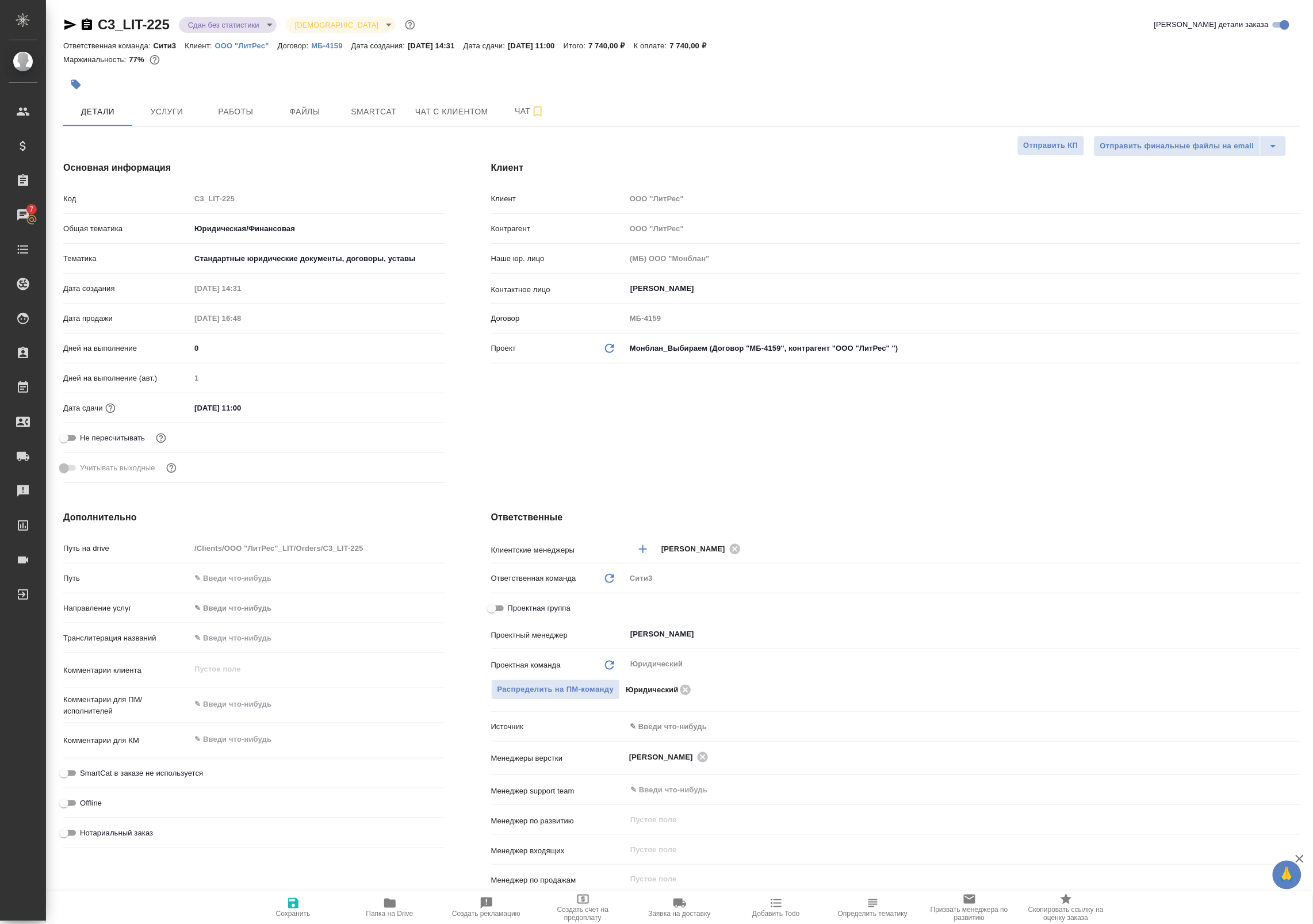
type textarea "x"
click at [68, 21] on icon "button" at bounding box center [70, 24] width 14 height 14
type textarea "x"
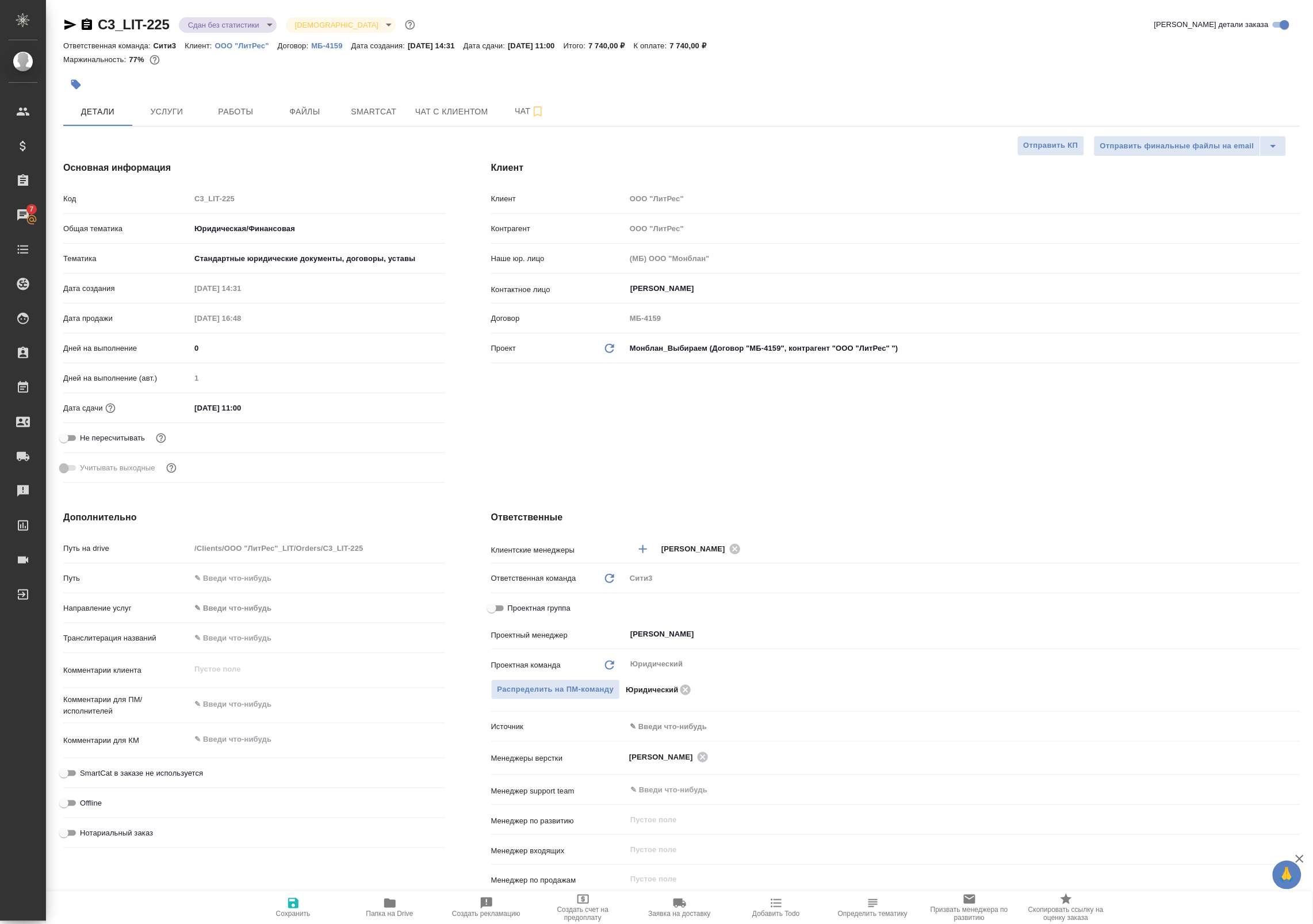
type textarea "x"
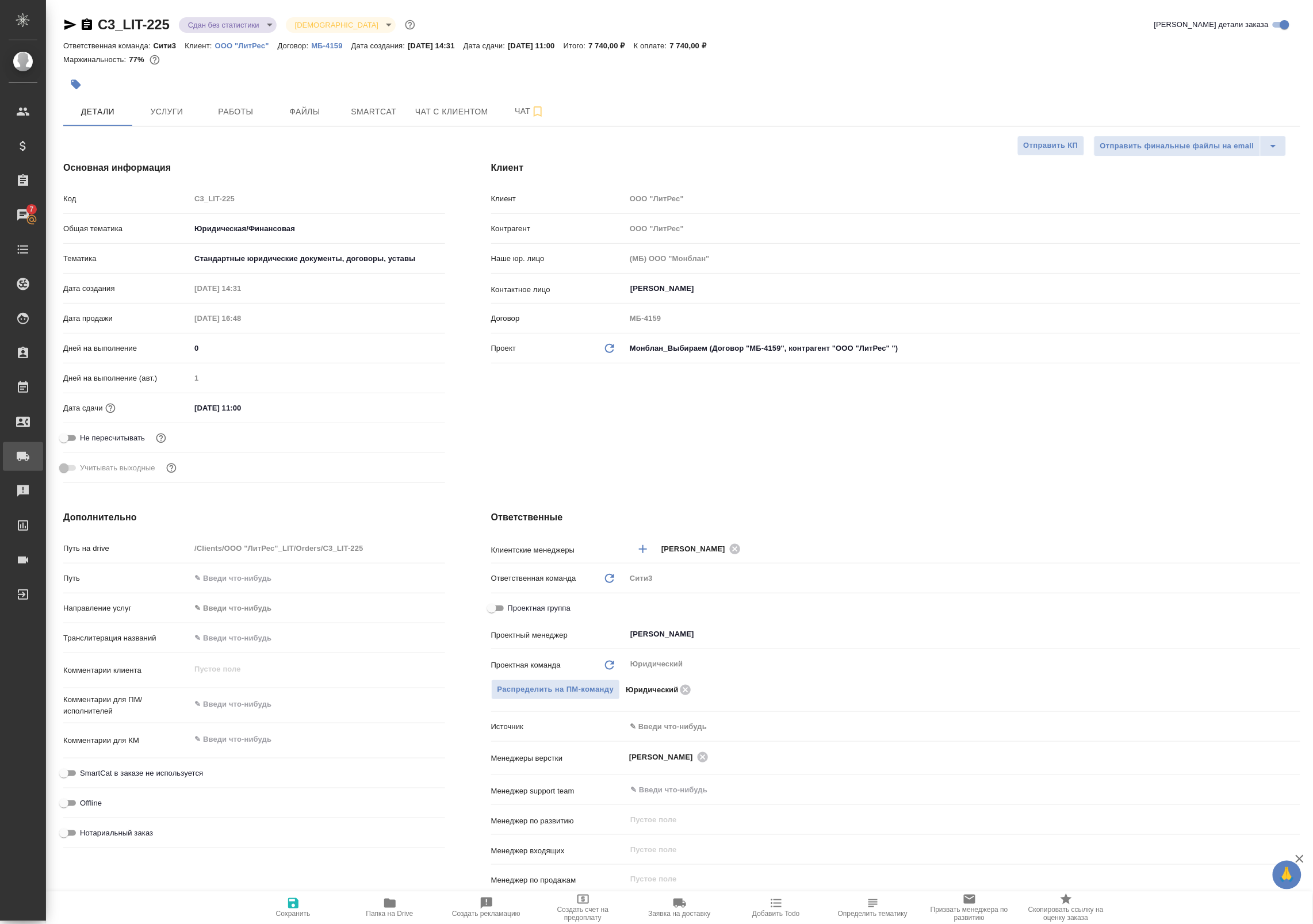
type textarea "x"
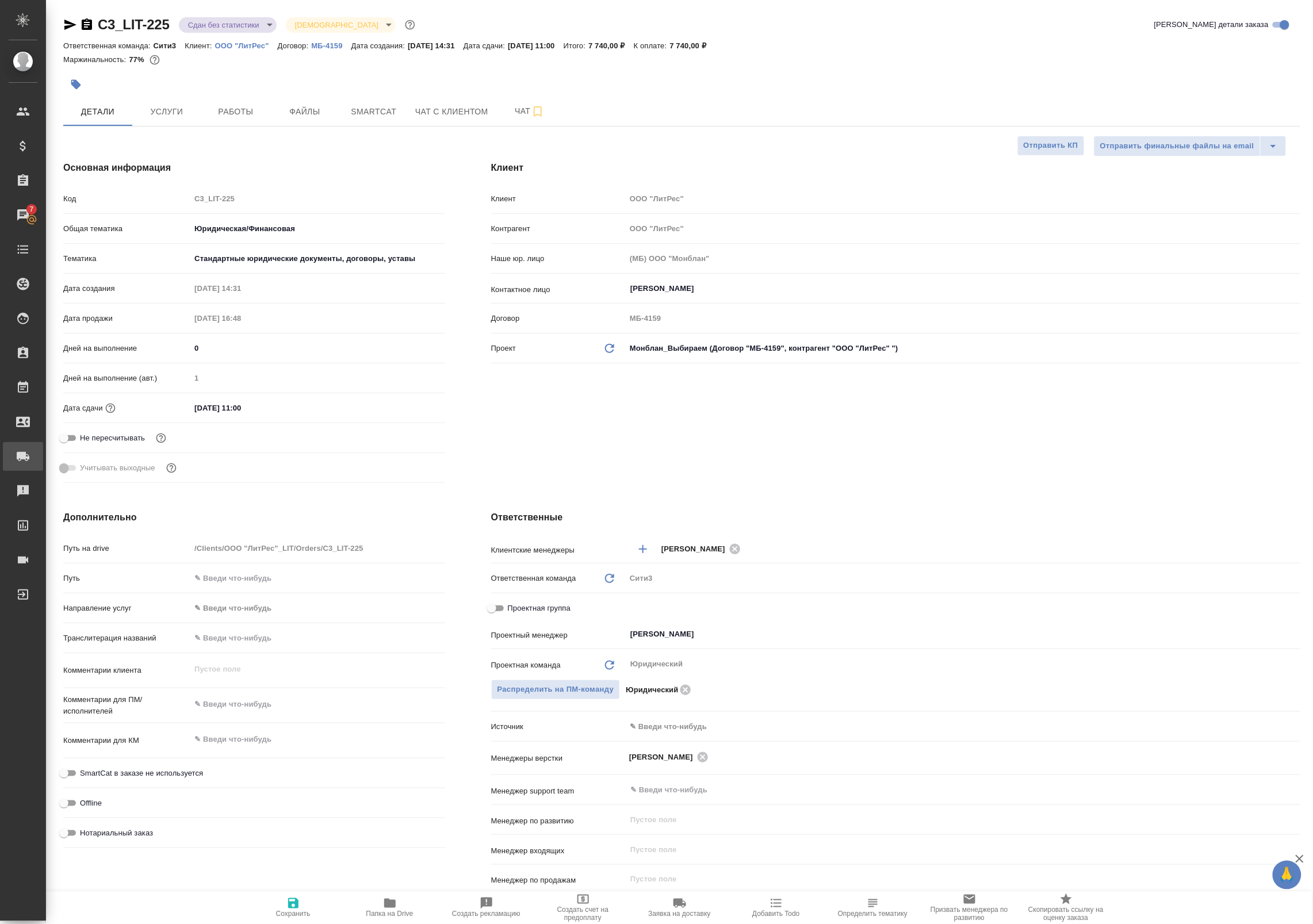
type textarea "x"
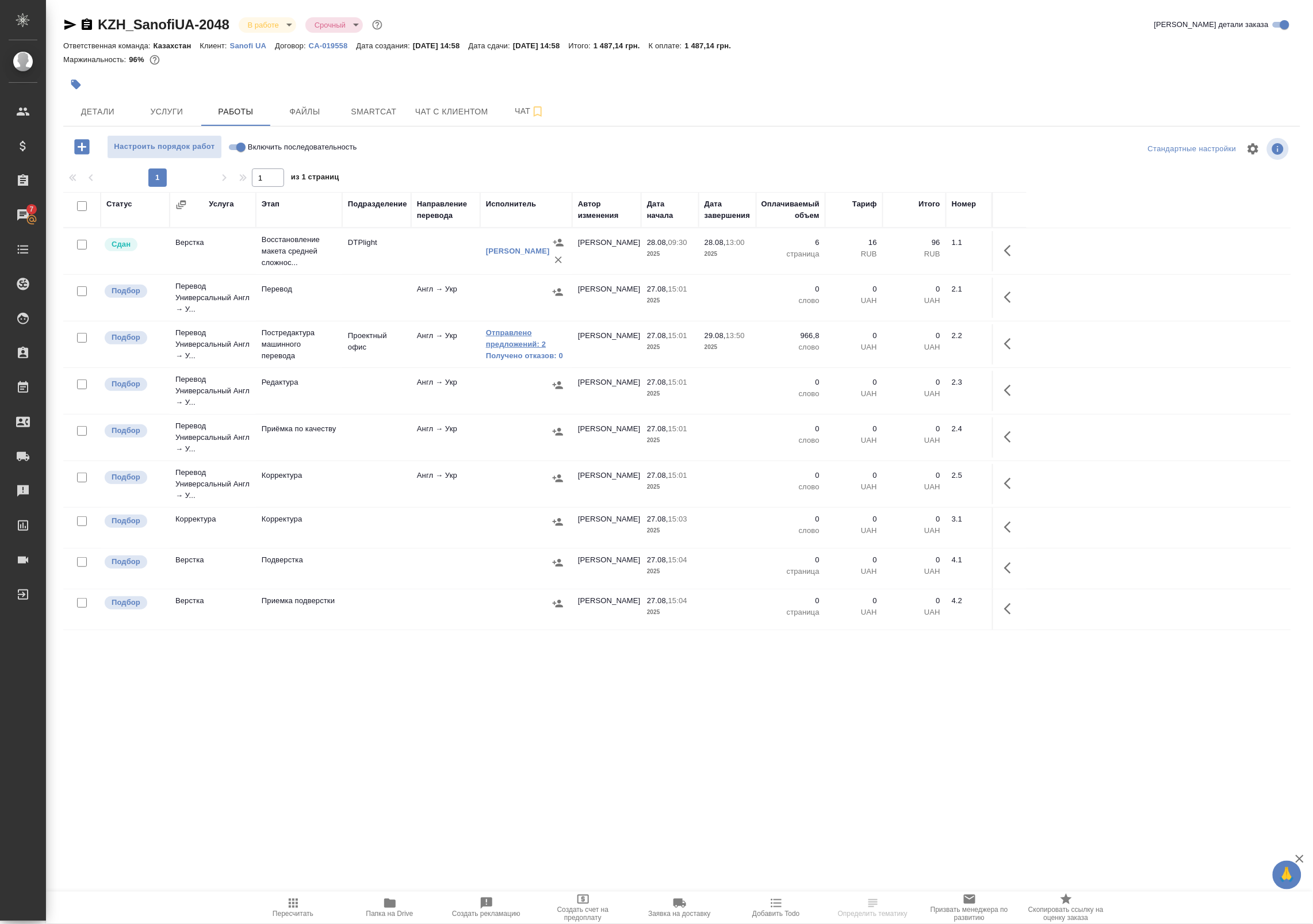
click at [521, 335] on link "Отправлено предложений: 2" at bounding box center [526, 339] width 81 height 23
